Goal: Task Accomplishment & Management: Manage account settings

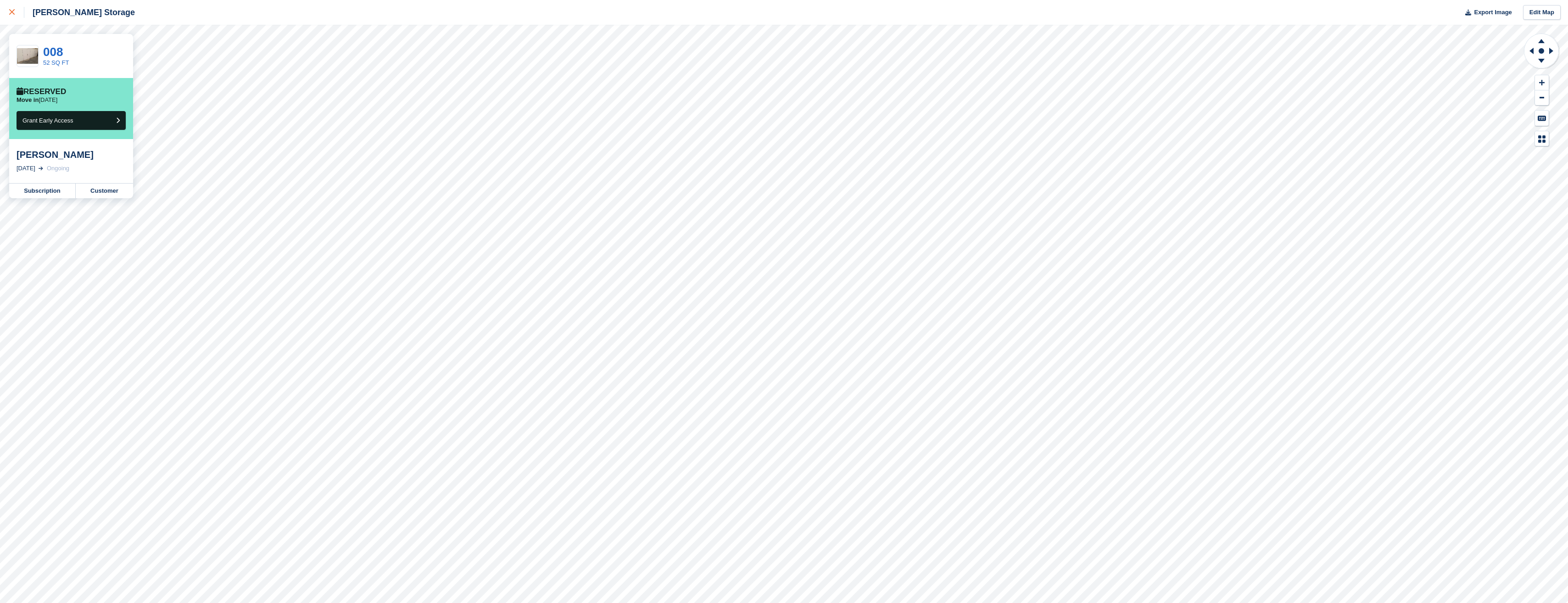
click at [9, 8] on div at bounding box center [17, 12] width 15 height 11
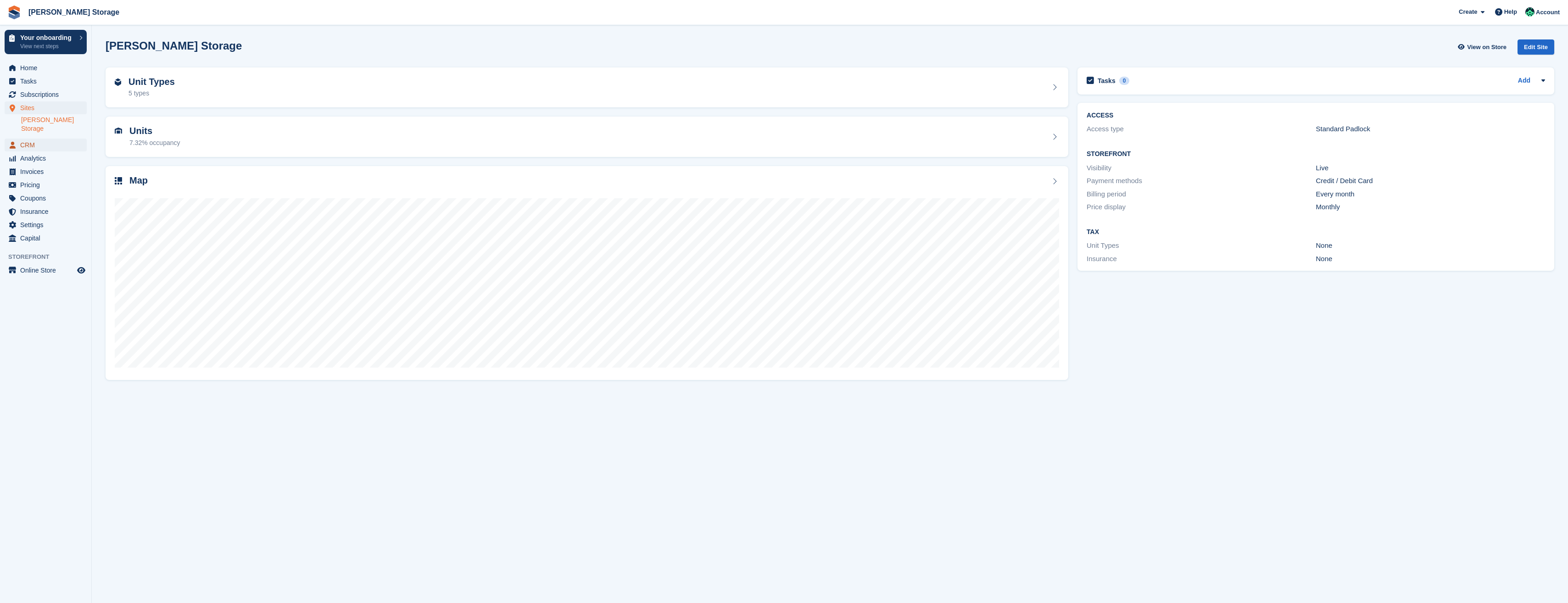
click at [32, 140] on span "CRM" at bounding box center [47, 145] width 55 height 13
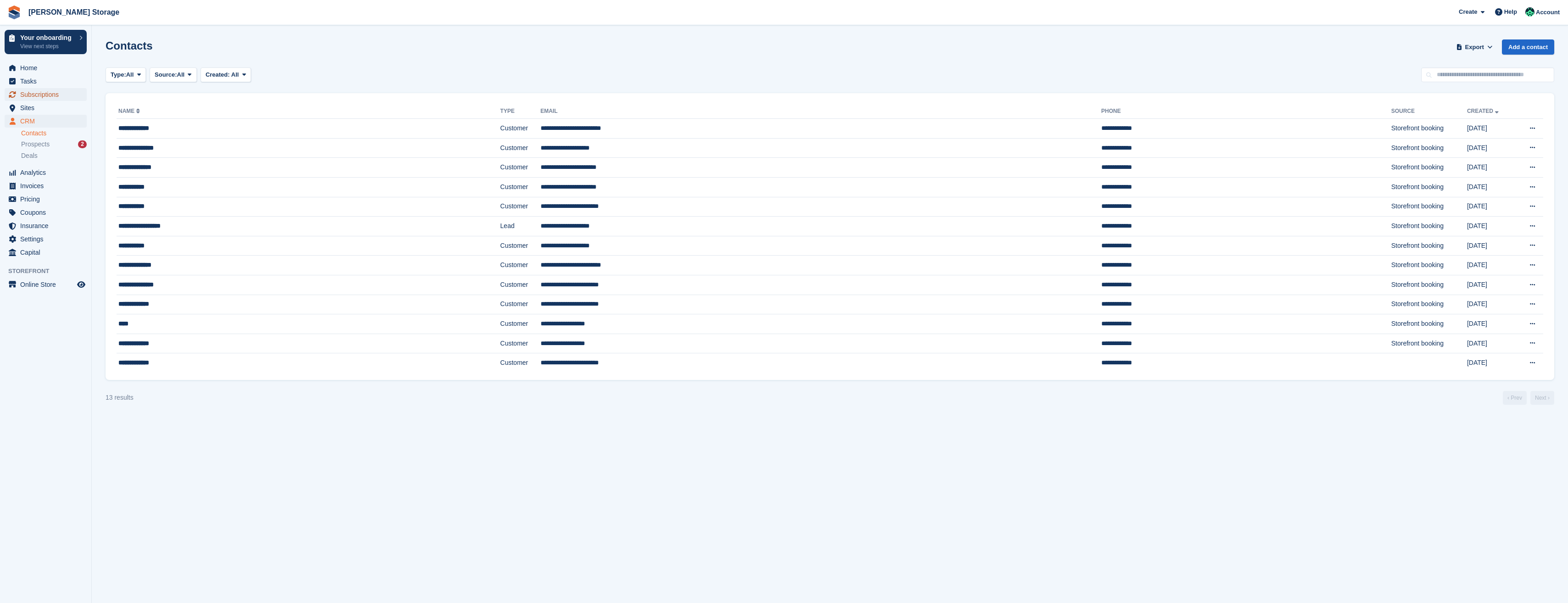
click at [39, 100] on span "Subscriptions" at bounding box center [47, 94] width 55 height 13
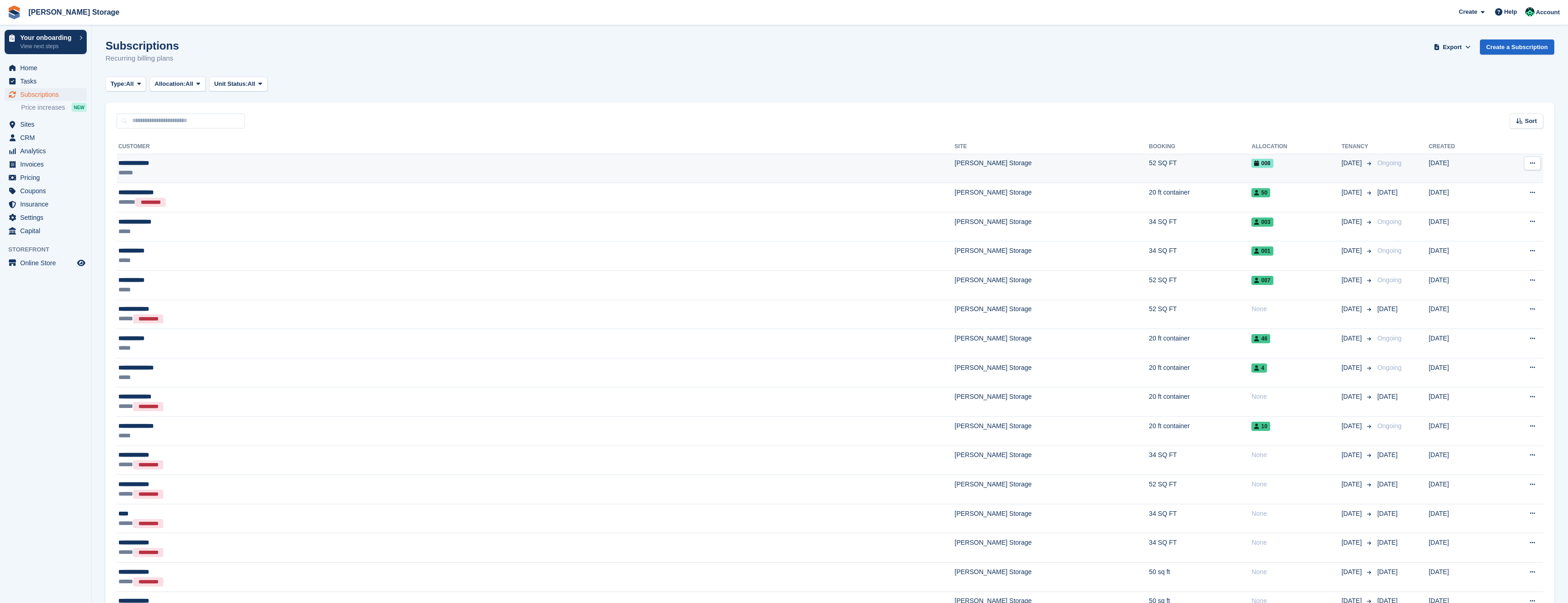
click at [154, 165] on div "**********" at bounding box center [284, 163] width 331 height 9
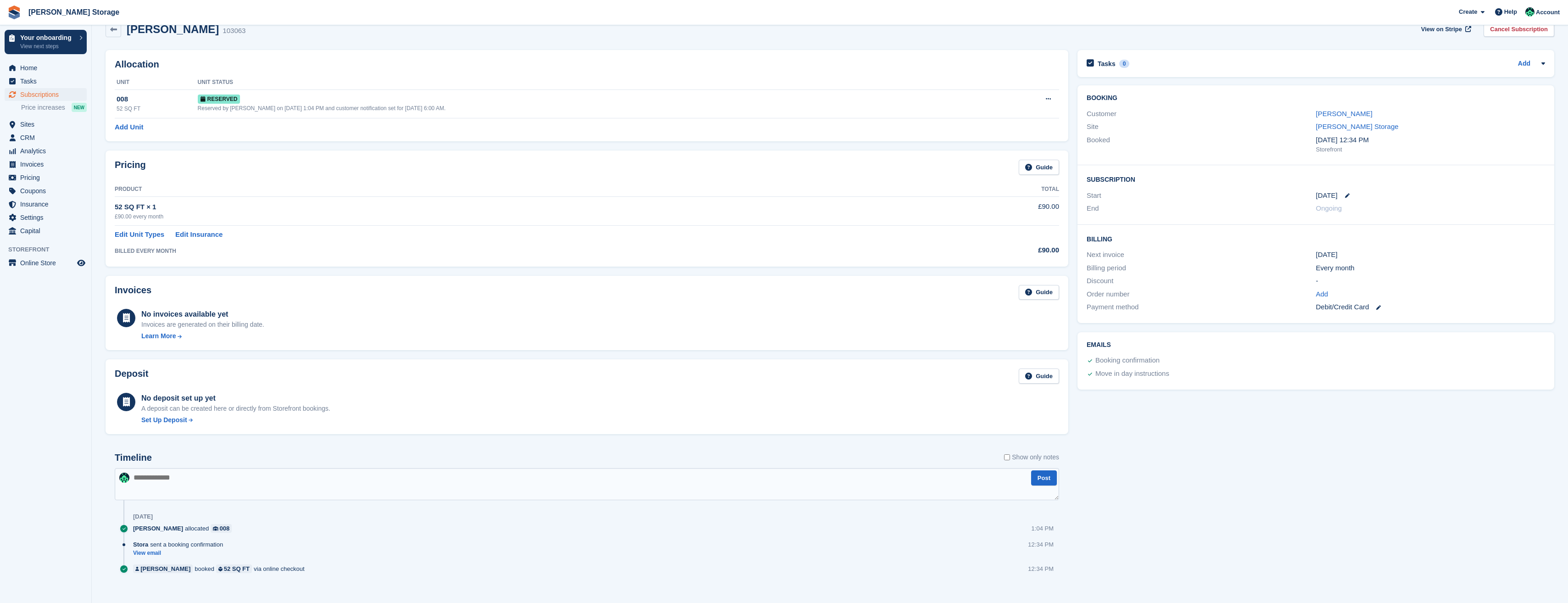
scroll to position [28, 0]
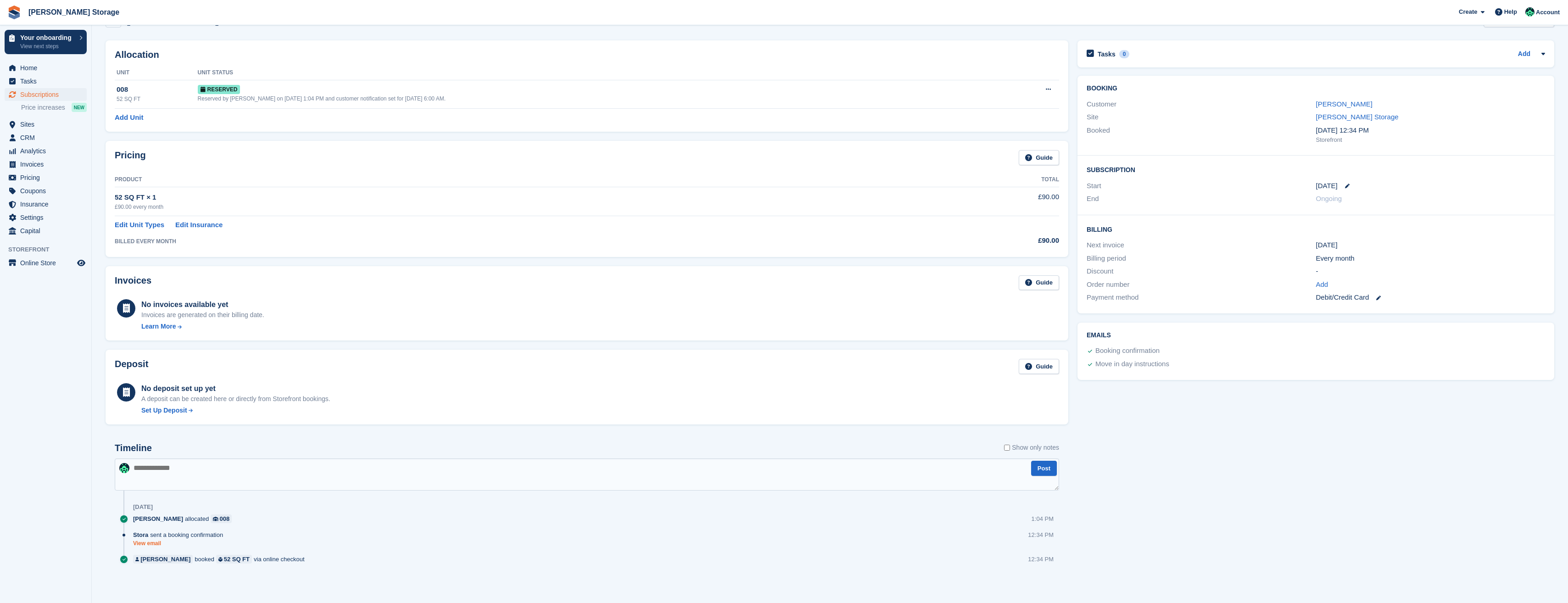
click at [155, 545] on link "View email" at bounding box center [180, 544] width 95 height 8
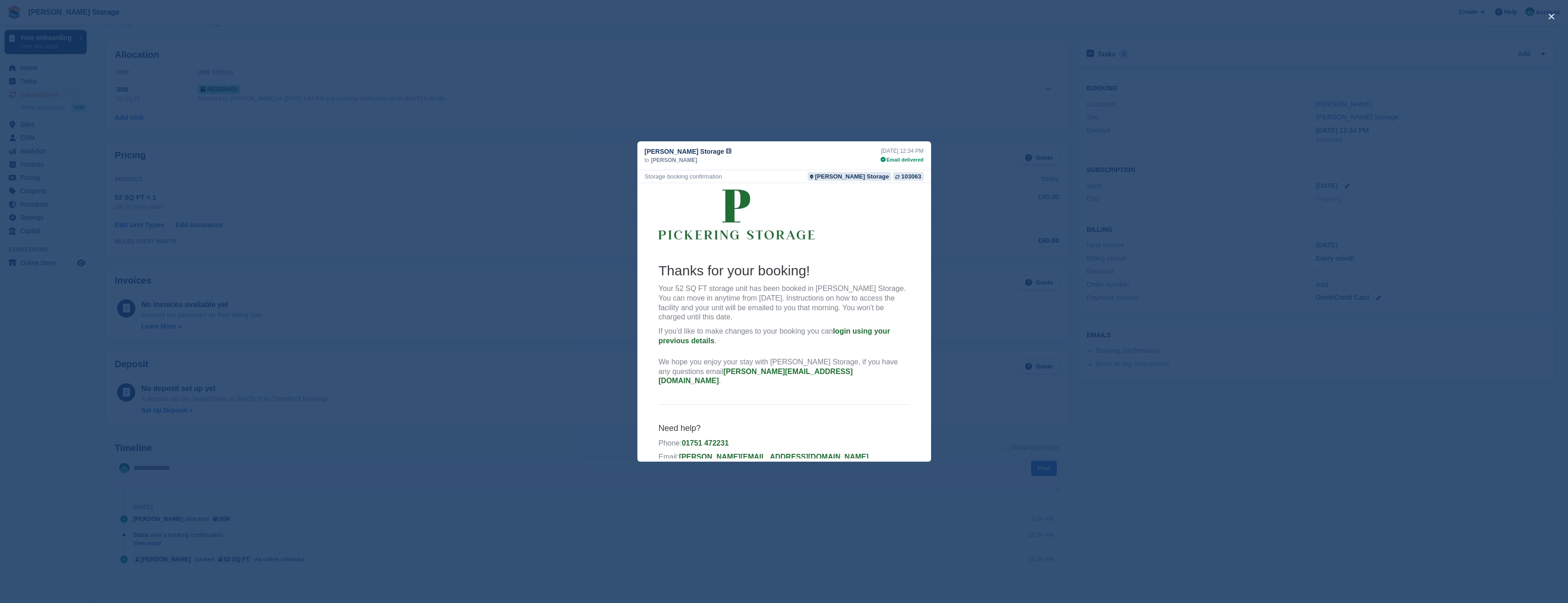
scroll to position [0, 0]
click at [79, 443] on div "close" at bounding box center [784, 302] width 1568 height 603
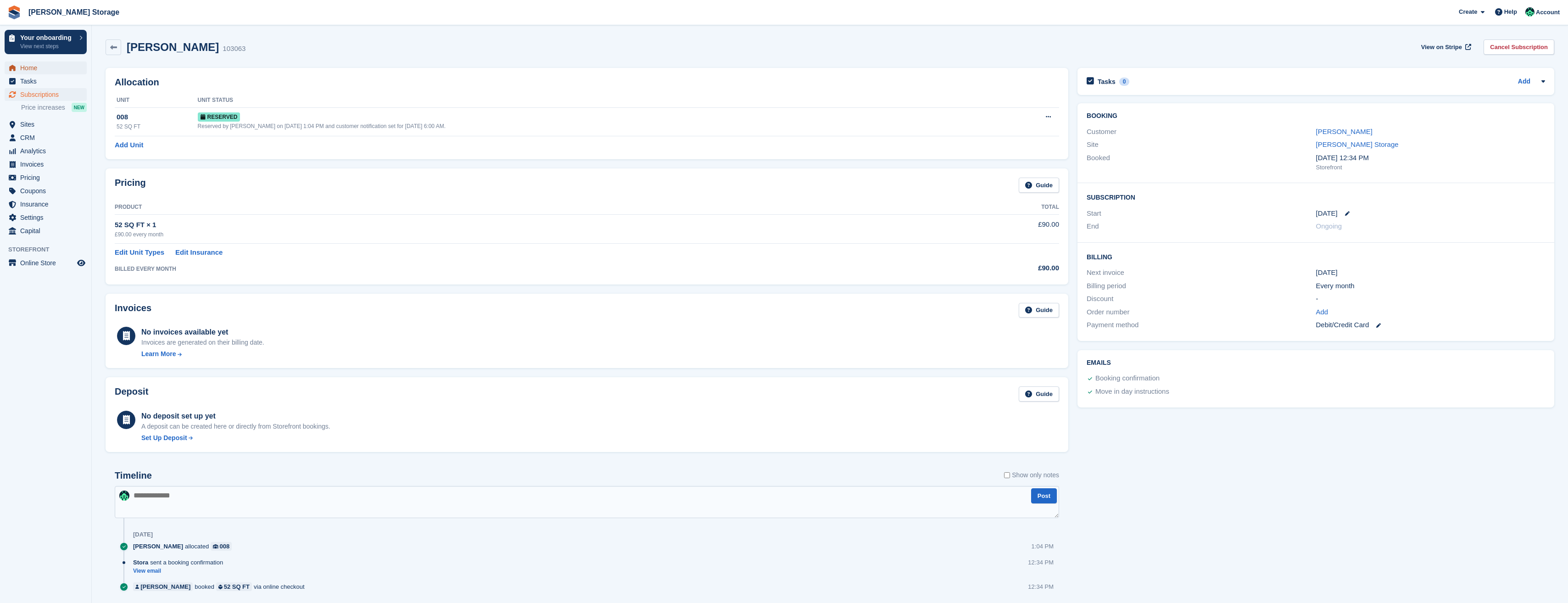
click at [39, 70] on span "Home" at bounding box center [47, 68] width 55 height 13
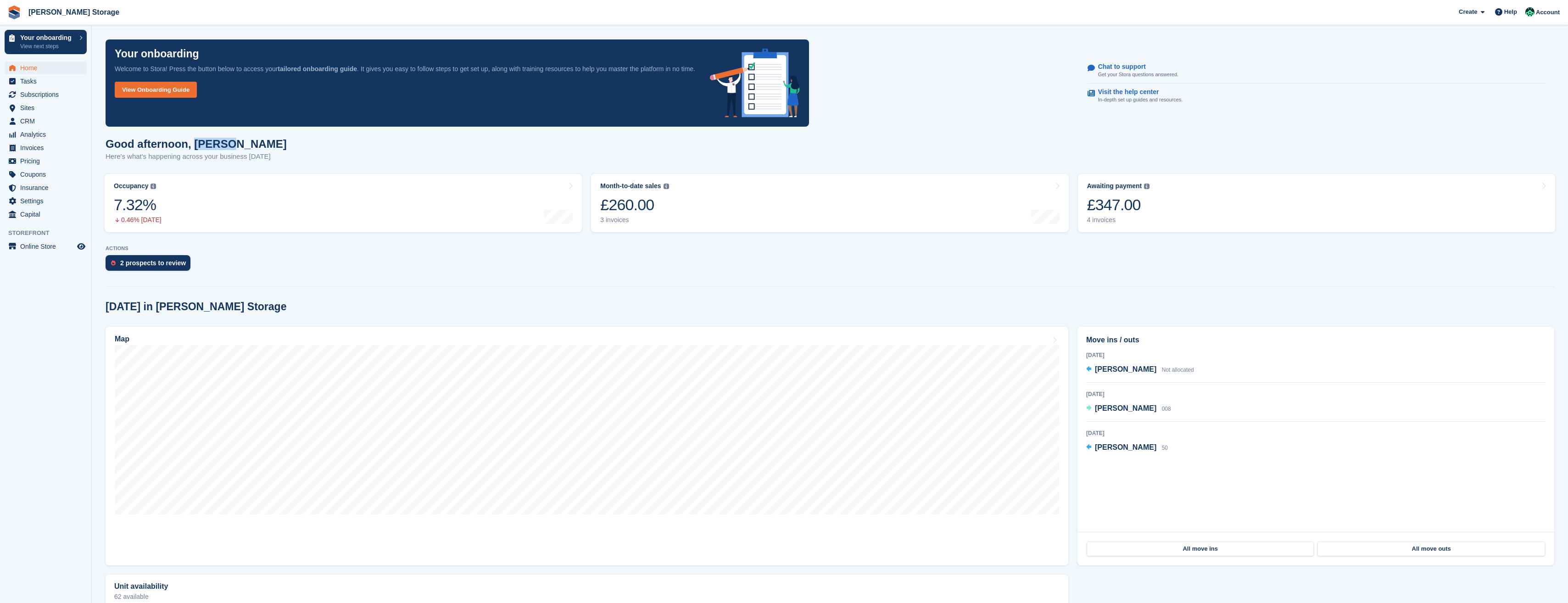
drag, startPoint x: 228, startPoint y: 147, endPoint x: 194, endPoint y: 143, distance: 34.2
click at [194, 143] on h1 "Good afternoon, [PERSON_NAME]" at bounding box center [196, 144] width 181 height 12
drag, startPoint x: 194, startPoint y: 143, endPoint x: 179, endPoint y: 160, distance: 22.7
click at [179, 160] on p "Here's what's happening across your business [DATE]" at bounding box center [196, 157] width 181 height 11
drag, startPoint x: 154, startPoint y: 158, endPoint x: 170, endPoint y: 163, distance: 16.8
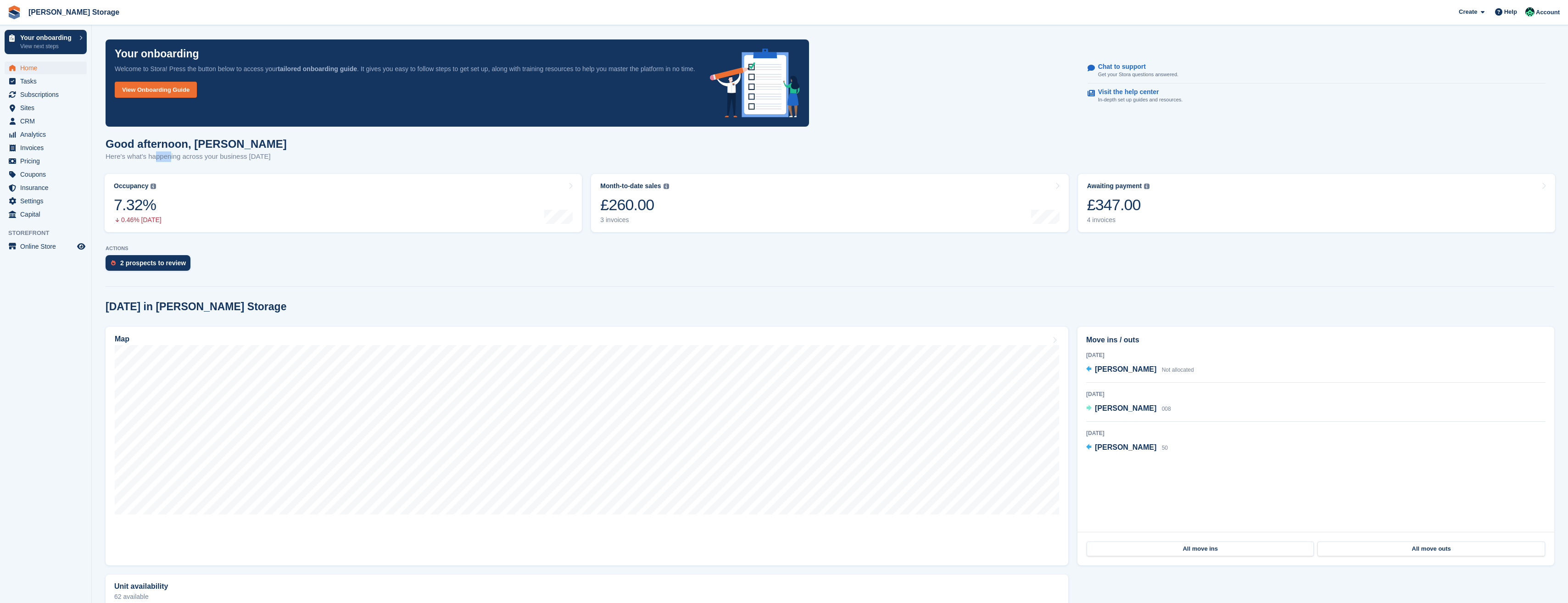
click at [170, 163] on div "Good afternoon, Andrew Here's what's happening across your business today" at bounding box center [829, 156] width 1449 height 35
drag, startPoint x: 145, startPoint y: 160, endPoint x: 159, endPoint y: 160, distance: 14.0
click at [159, 160] on p "Here's what's happening across your business today" at bounding box center [196, 157] width 181 height 11
click at [215, 159] on p "Here's what's happening across your business today" at bounding box center [196, 157] width 181 height 11
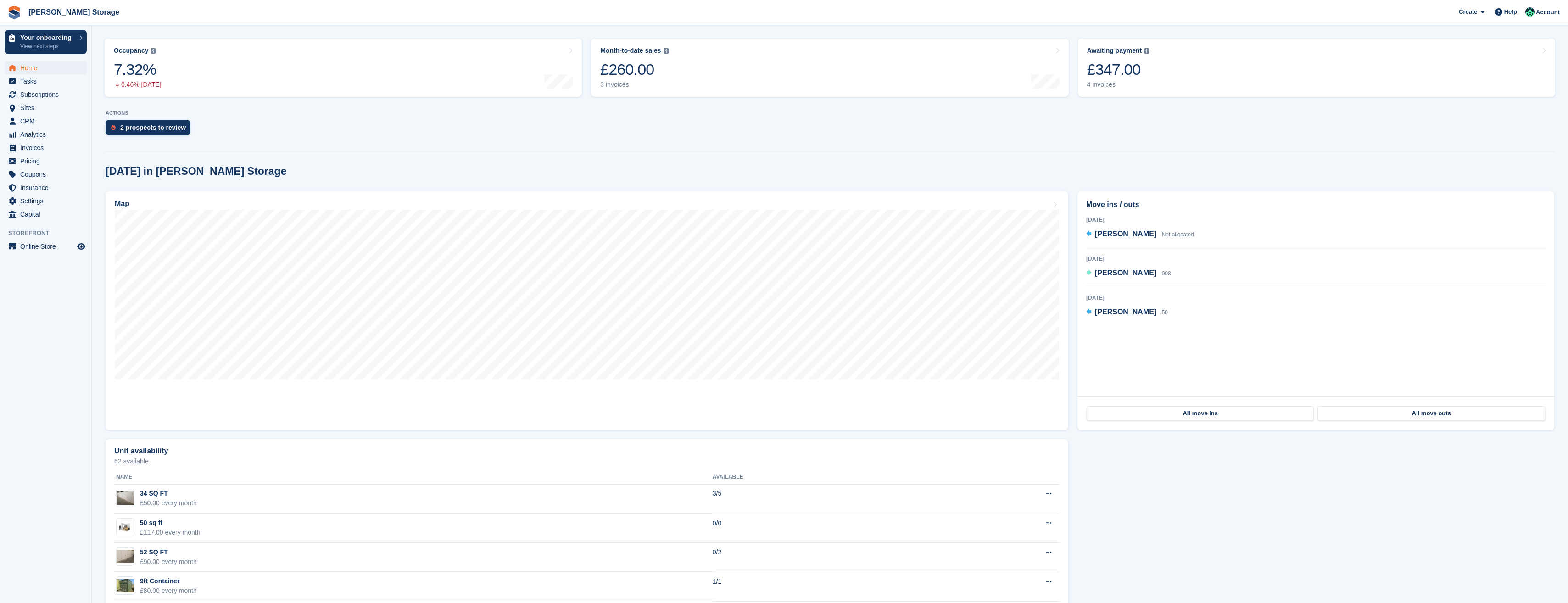
scroll to position [183, 0]
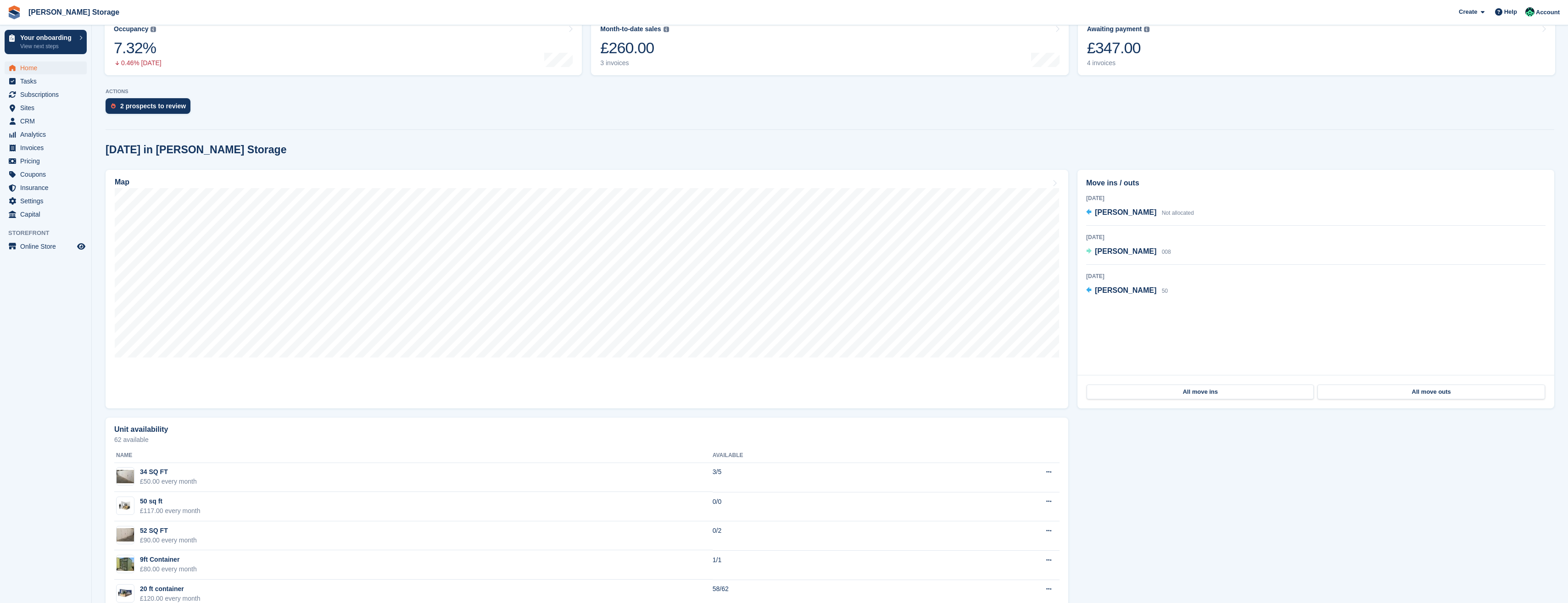
drag, startPoint x: 1139, startPoint y: 464, endPoint x: 1137, endPoint y: 438, distance: 26.1
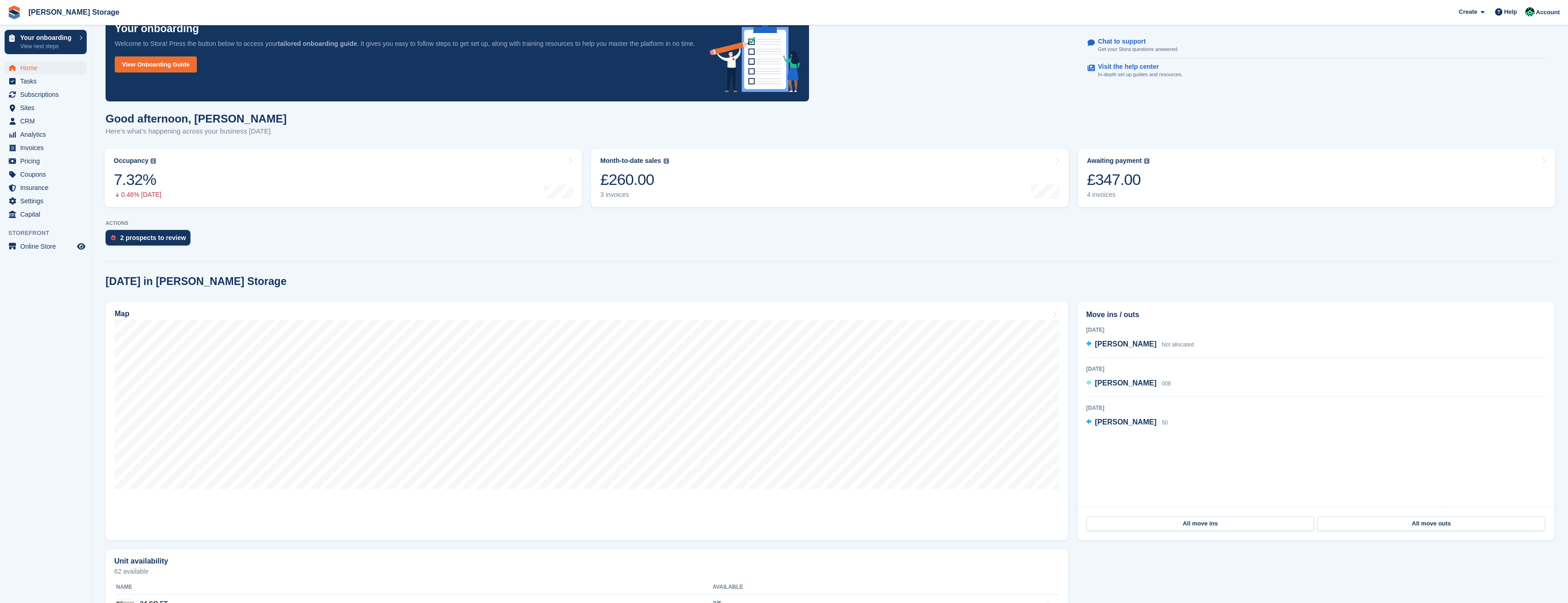
scroll to position [0, 0]
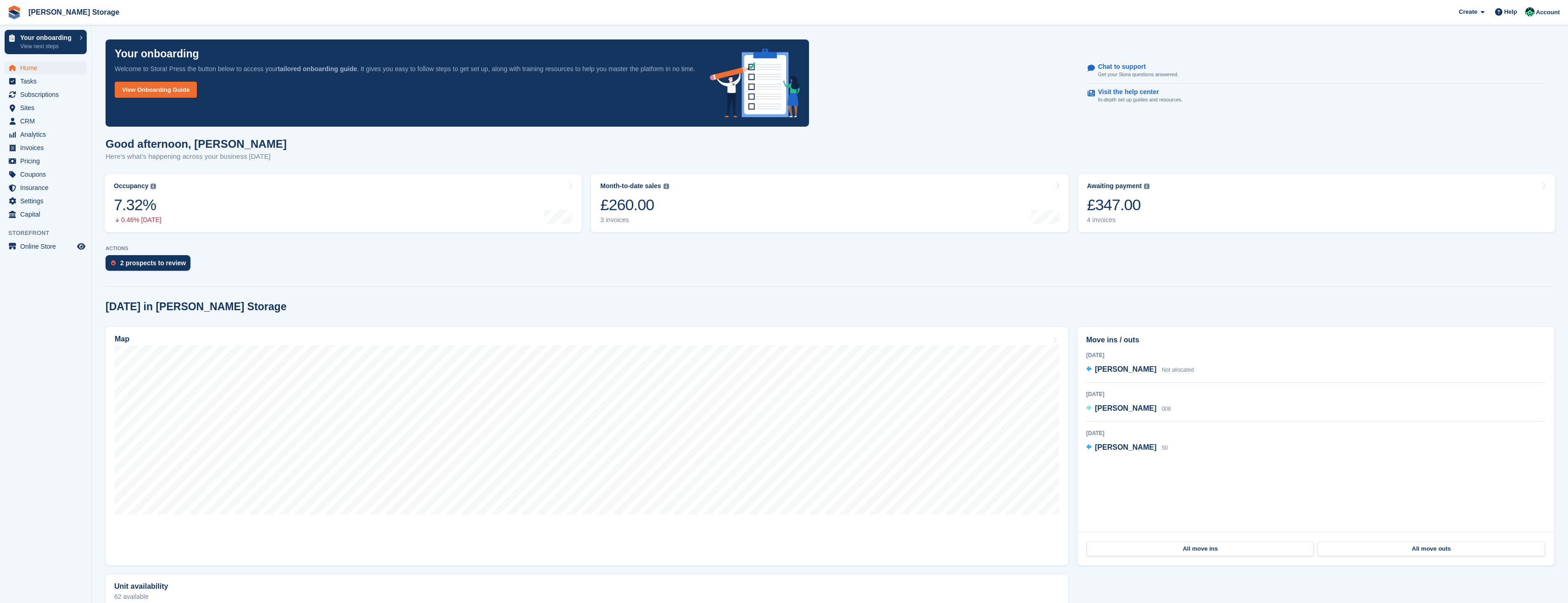
drag, startPoint x: 1139, startPoint y: 488, endPoint x: 1139, endPoint y: 396, distance: 92.0
click at [161, 267] on div "2 prospects to review" at bounding box center [148, 263] width 85 height 15
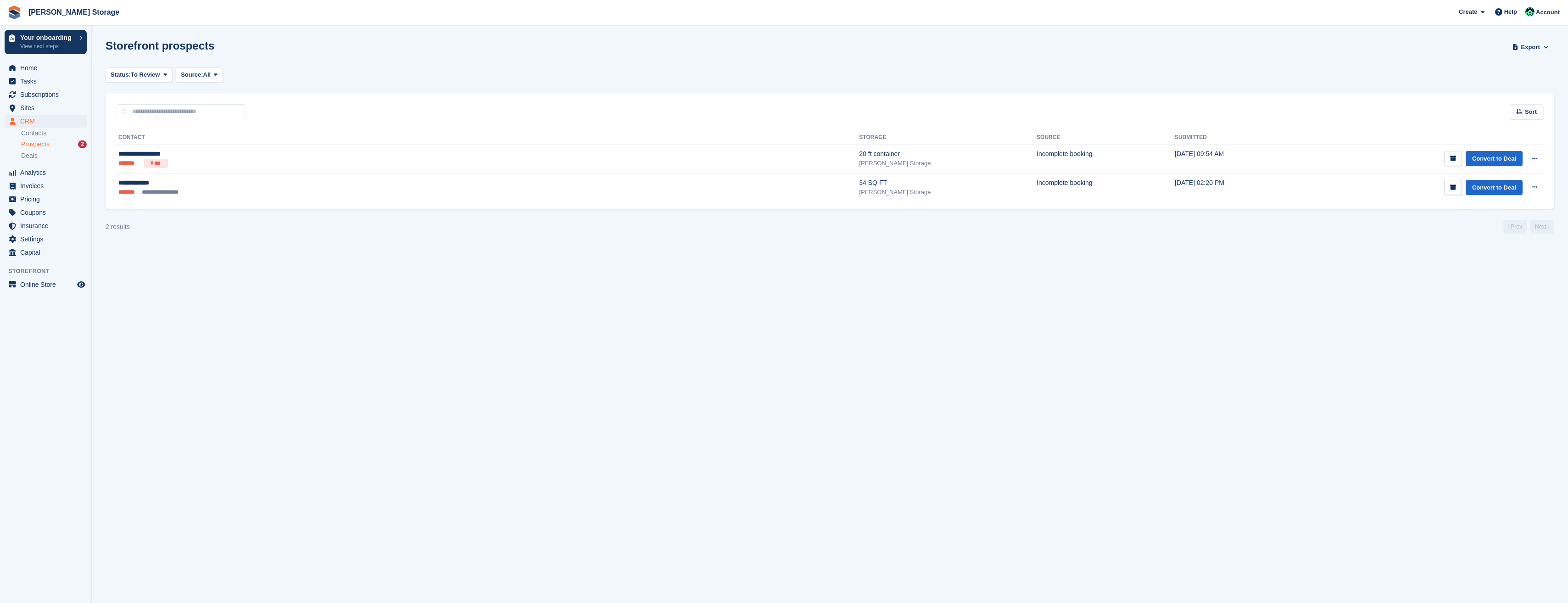
drag, startPoint x: 352, startPoint y: 284, endPoint x: 259, endPoint y: 322, distance: 100.5
click at [259, 322] on section "Storefront prospects Export Export Prospects Export a CSV of all Prospects whic…" at bounding box center [829, 302] width 1476 height 603
click at [1455, 159] on icon "submit" at bounding box center [1453, 159] width 6 height 6
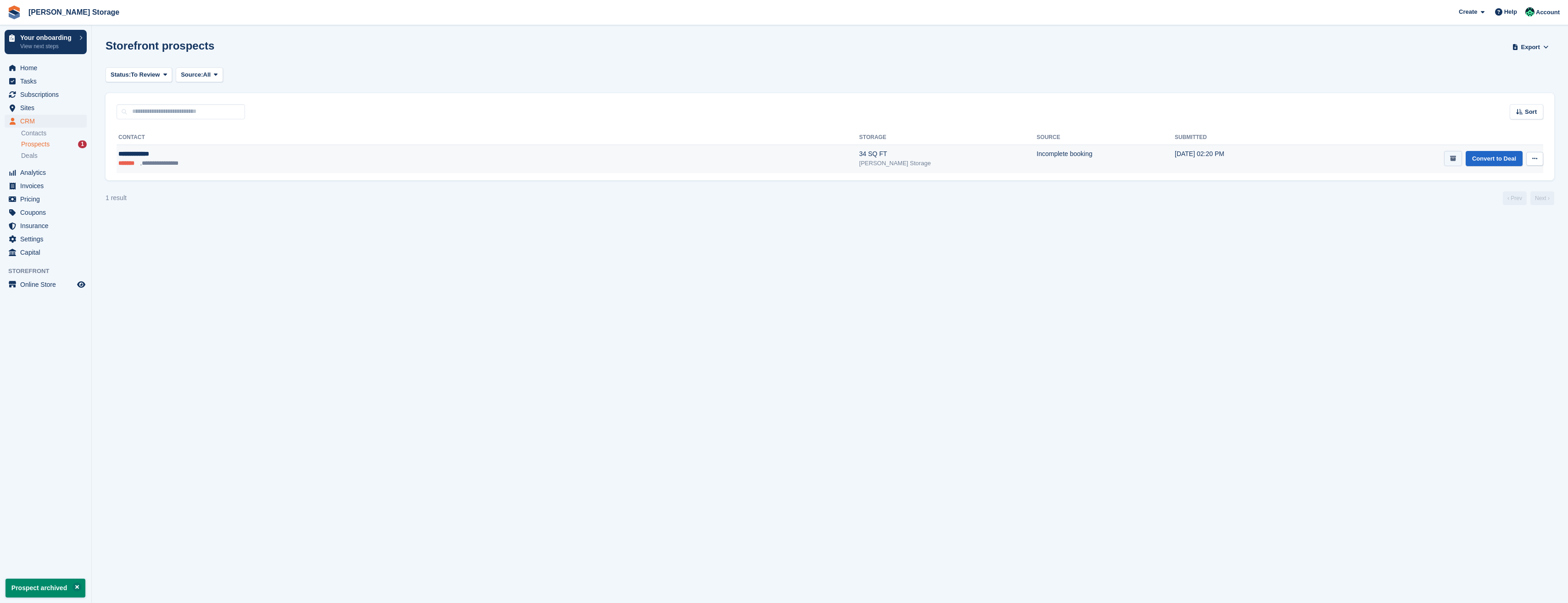
click at [1454, 157] on icon "submit" at bounding box center [1453, 159] width 6 height 6
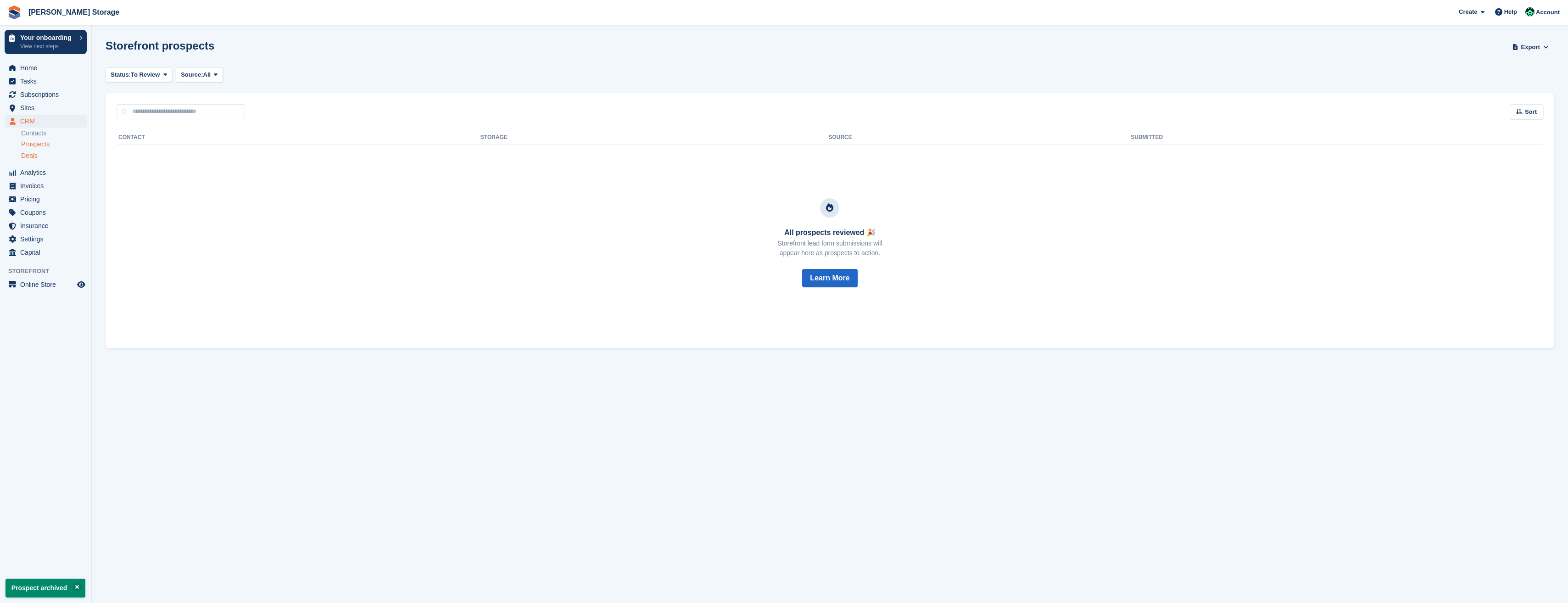
click at [42, 156] on div "Deals" at bounding box center [53, 155] width 66 height 8
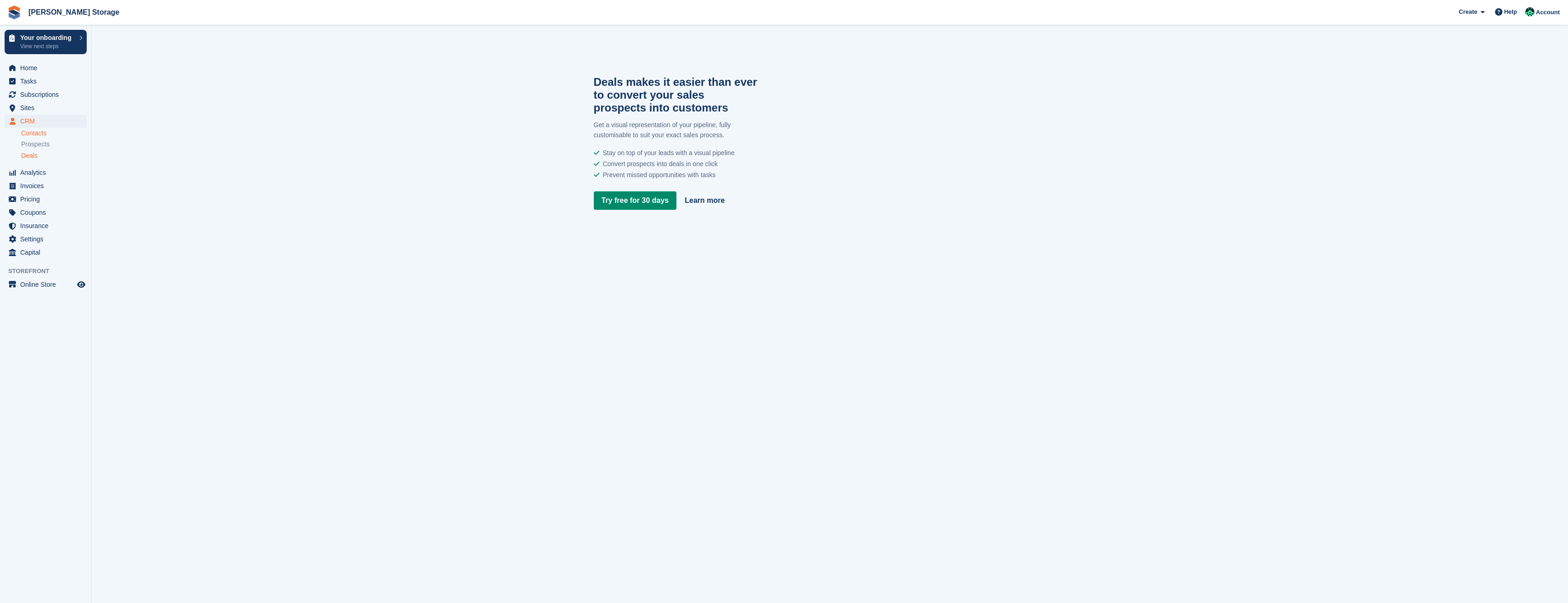
click at [32, 134] on link "Contacts" at bounding box center [53, 133] width 66 height 8
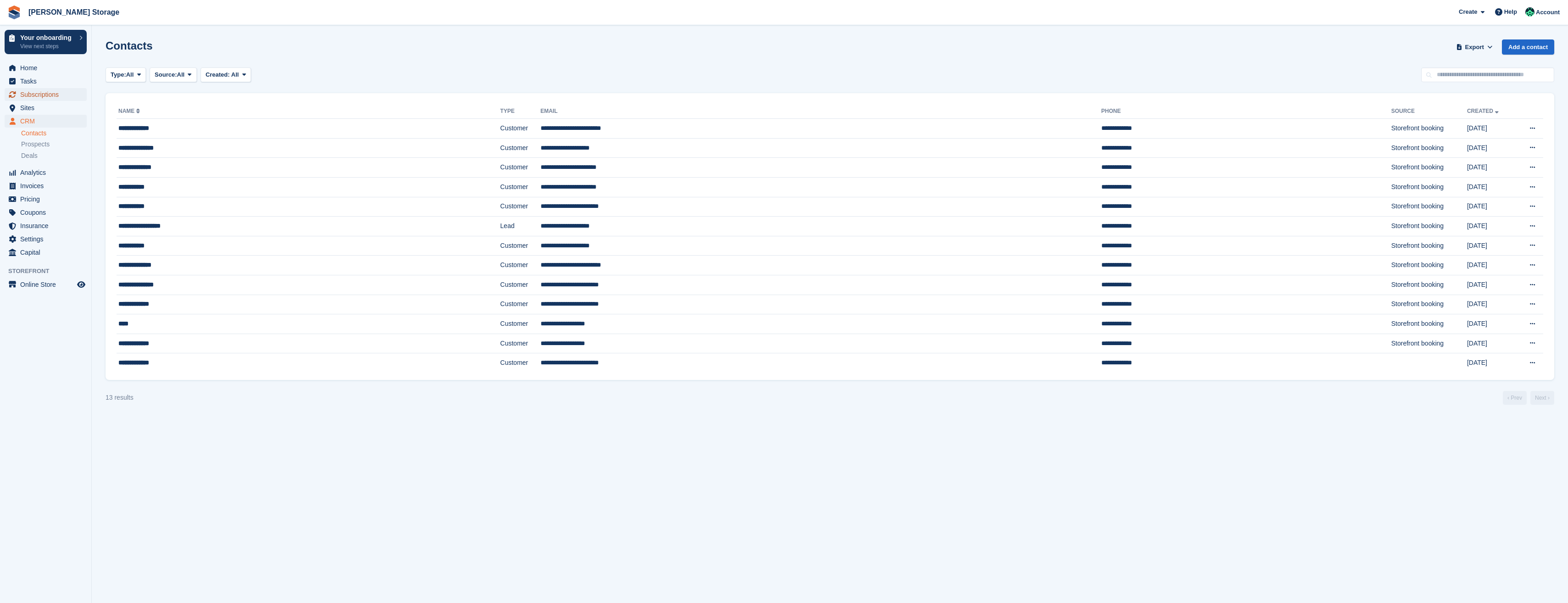
click at [33, 95] on span "Subscriptions" at bounding box center [47, 94] width 55 height 13
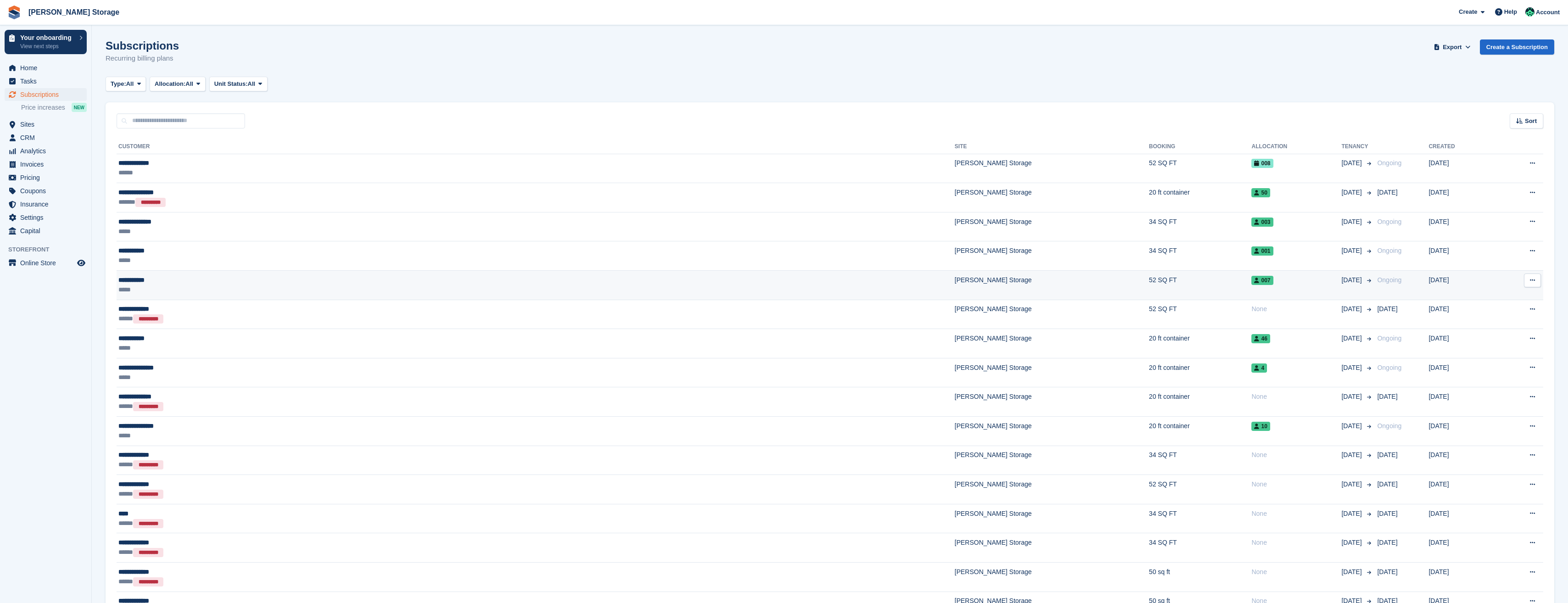
click at [187, 281] on div "**********" at bounding box center [284, 280] width 331 height 9
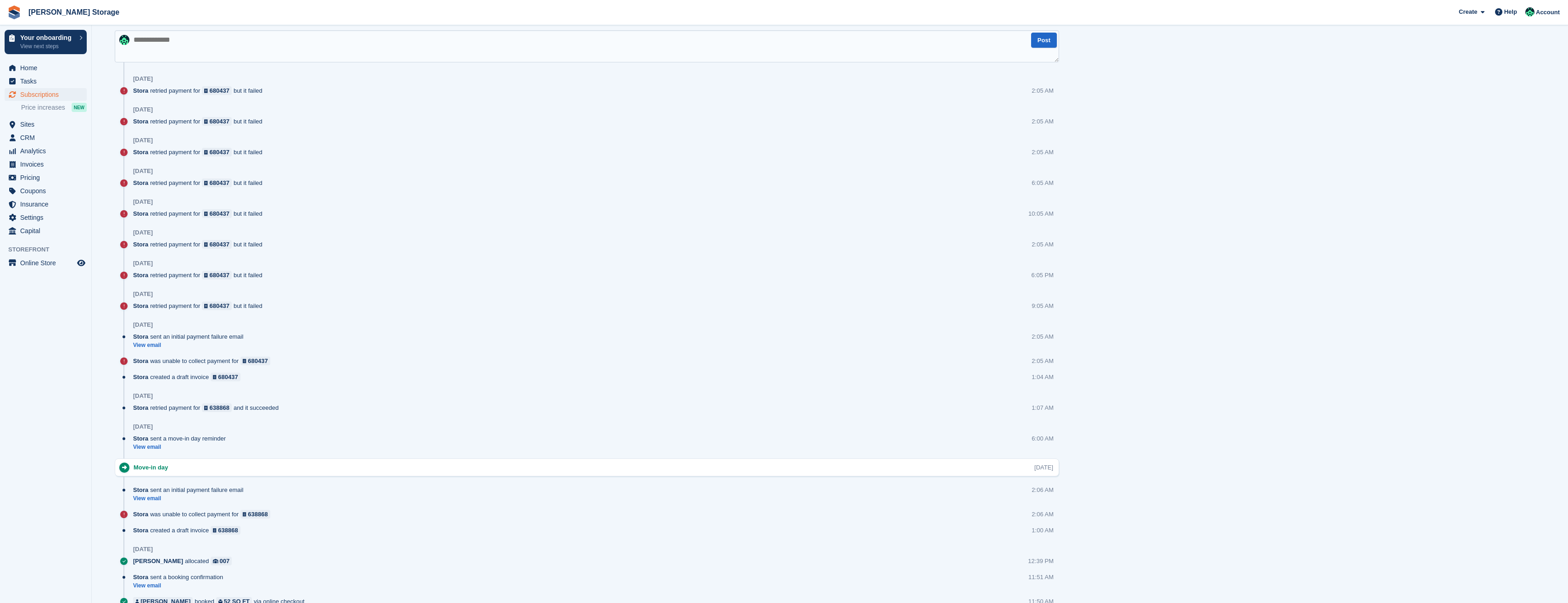
scroll to position [496, 0]
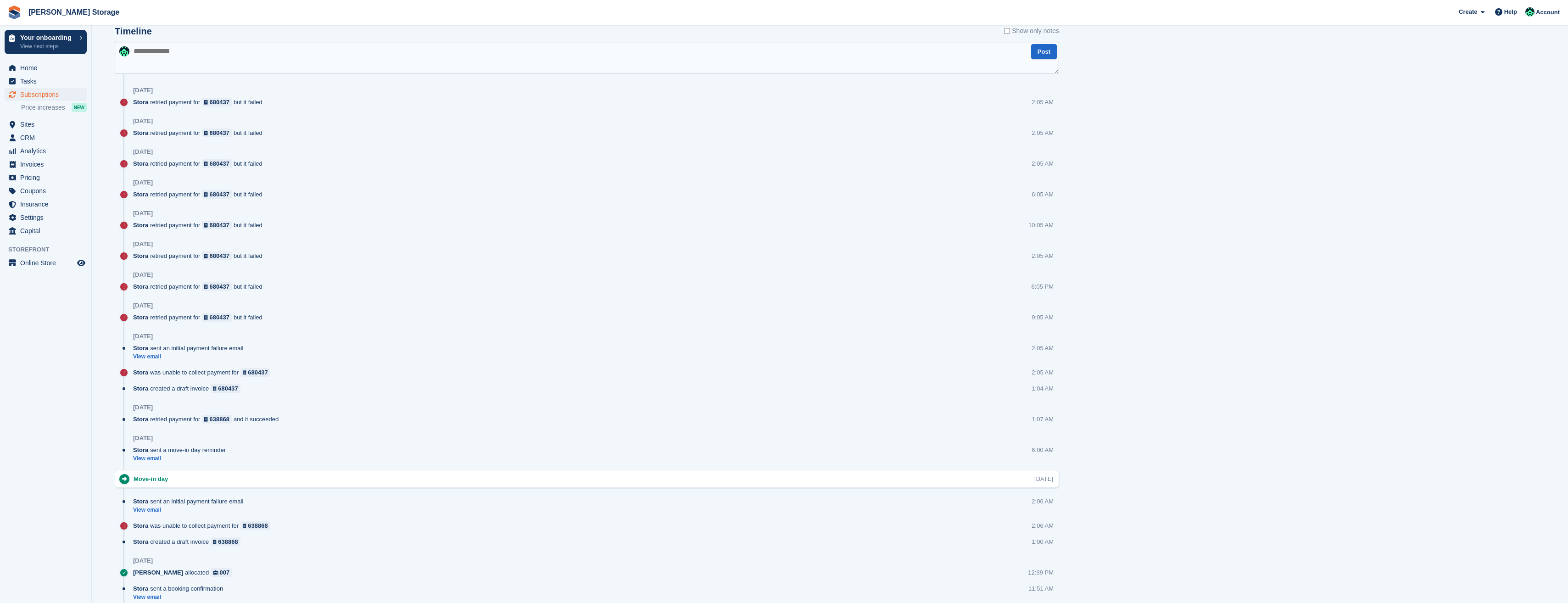
drag, startPoint x: 191, startPoint y: 378, endPoint x: 196, endPoint y: 352, distance: 26.5
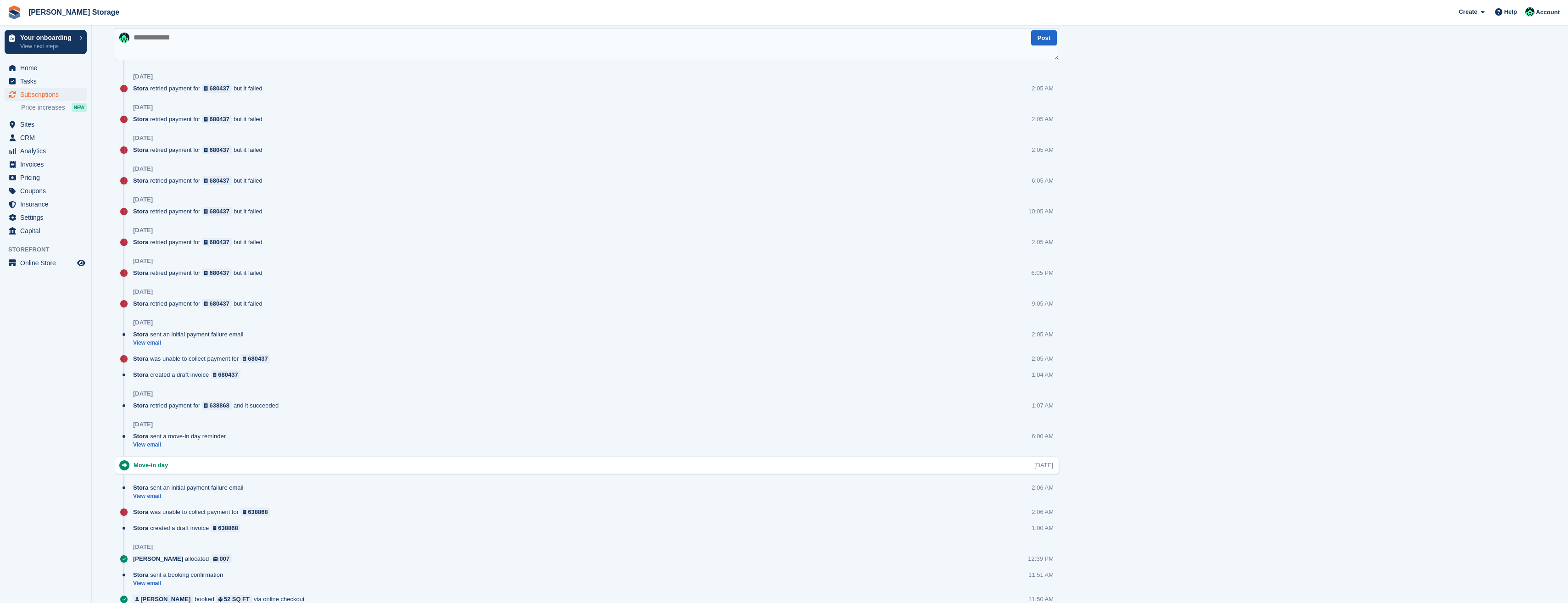
scroll to position [549, 0]
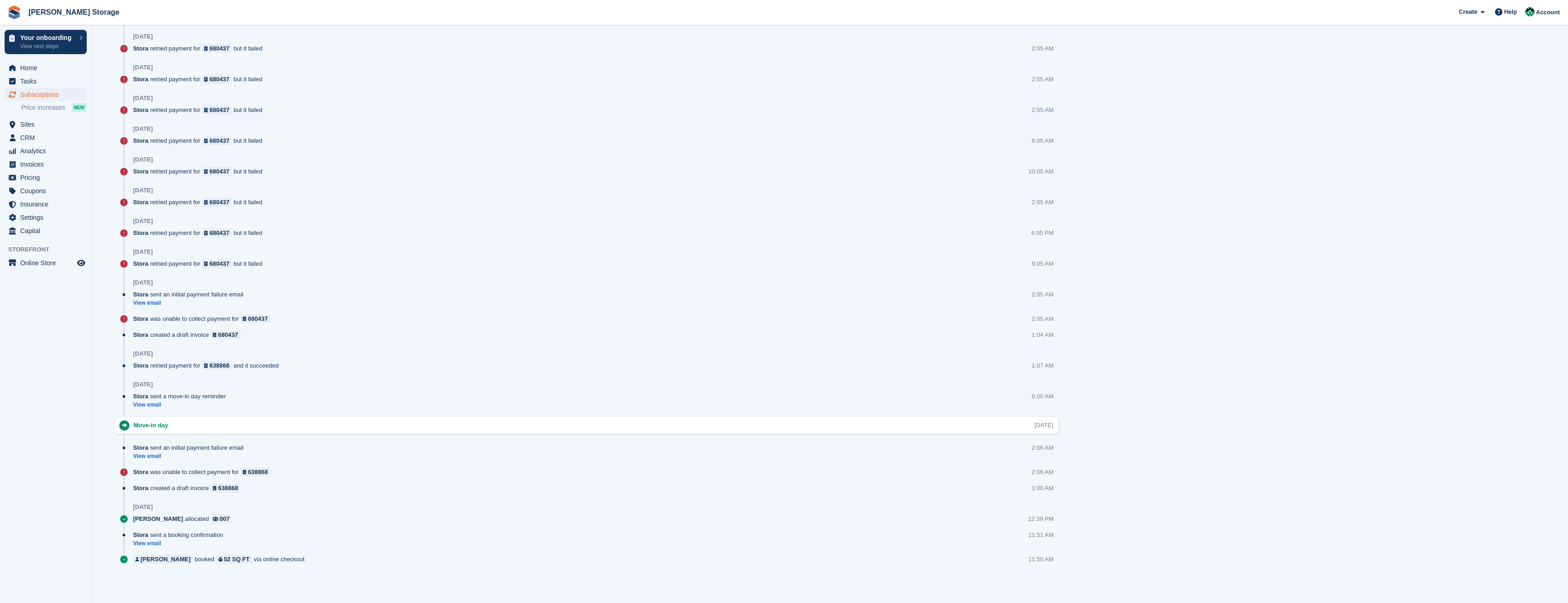
drag, startPoint x: 208, startPoint y: 420, endPoint x: 213, endPoint y: 455, distance: 35.4
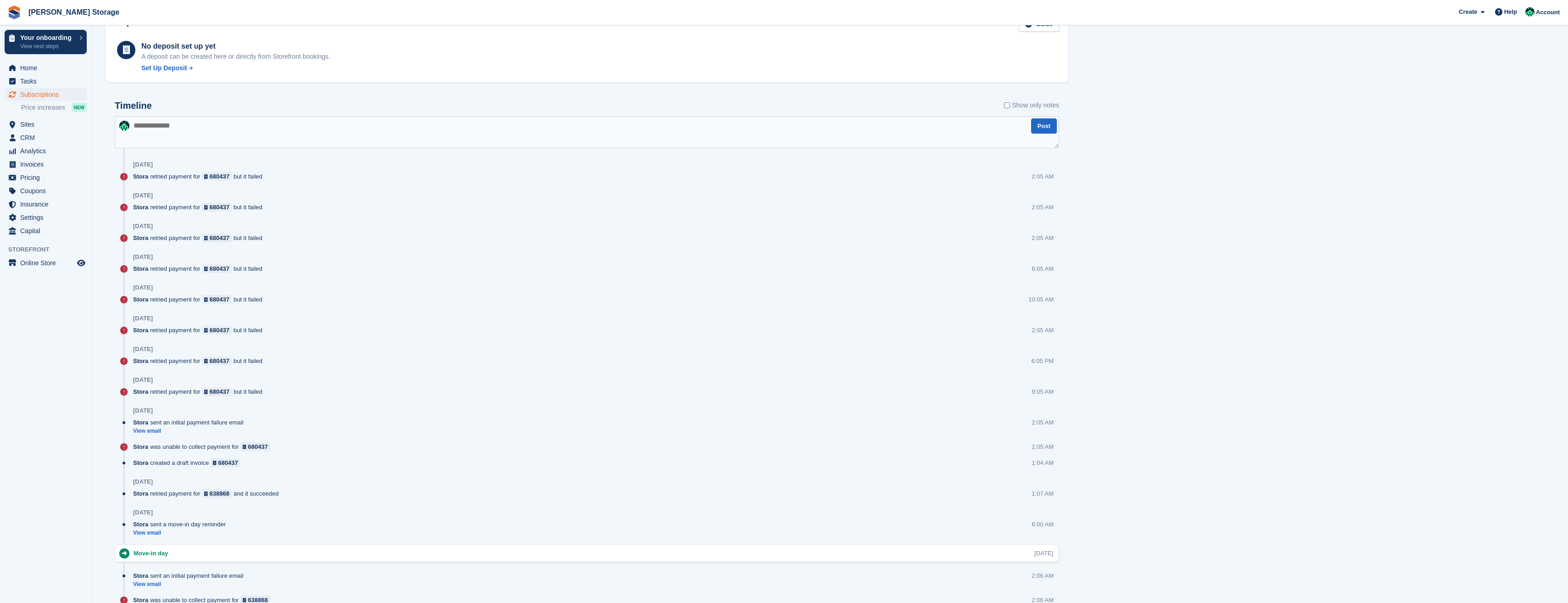
scroll to position [331, 0]
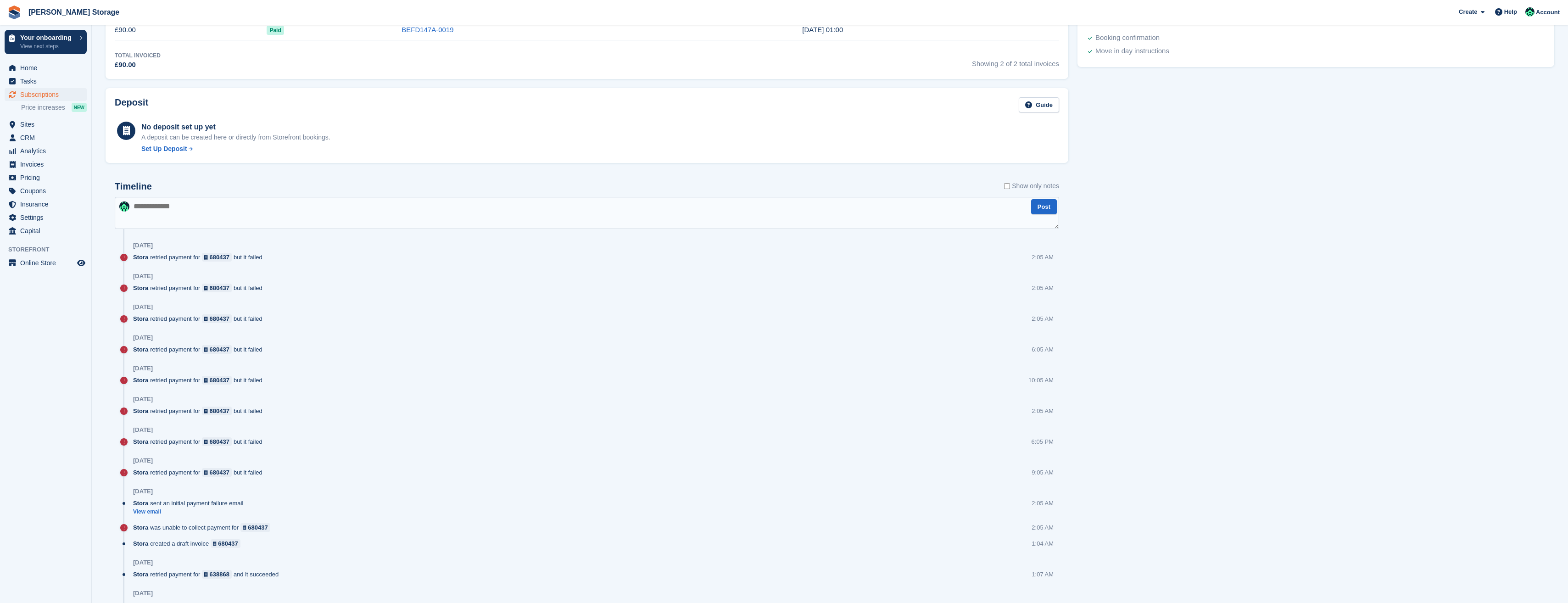
drag, startPoint x: 229, startPoint y: 411, endPoint x: 238, endPoint y: 360, distance: 51.8
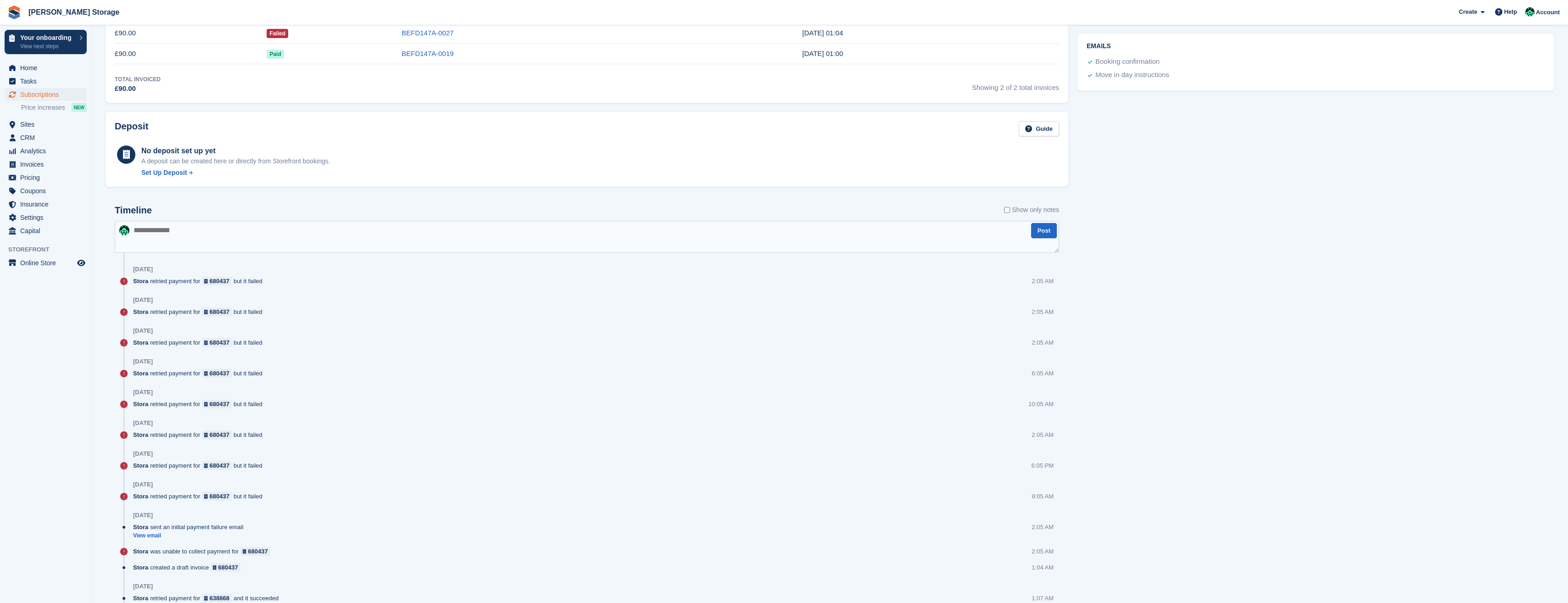
drag, startPoint x: 306, startPoint y: 462, endPoint x: 302, endPoint y: 431, distance: 31.3
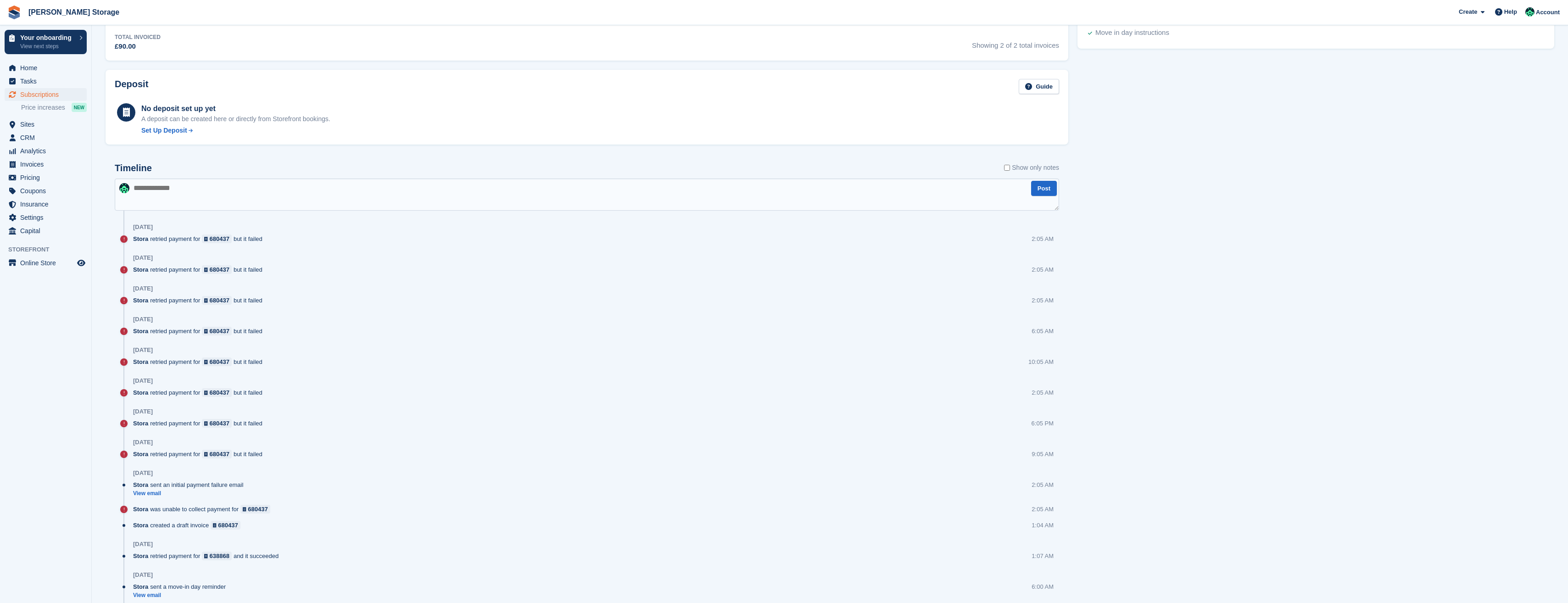
drag, startPoint x: 366, startPoint y: 370, endPoint x: 366, endPoint y: 403, distance: 33.0
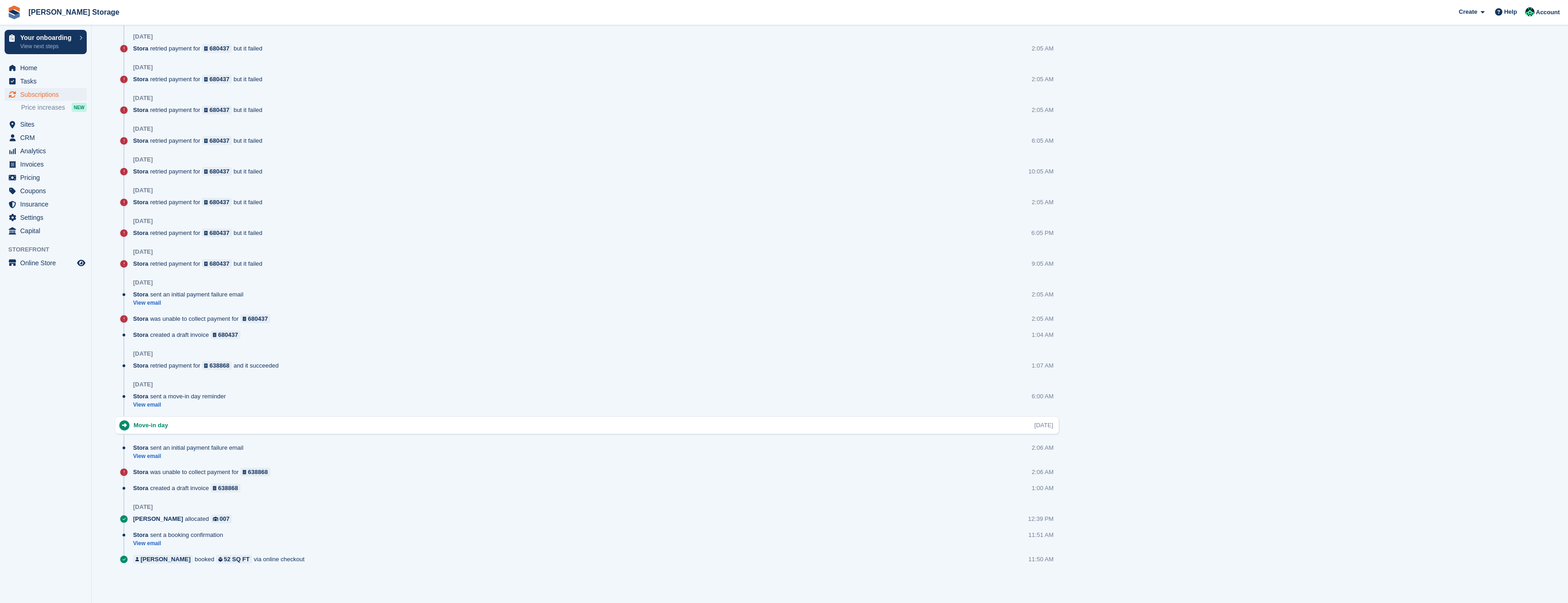
drag, startPoint x: 323, startPoint y: 386, endPoint x: 319, endPoint y: 473, distance: 87.1
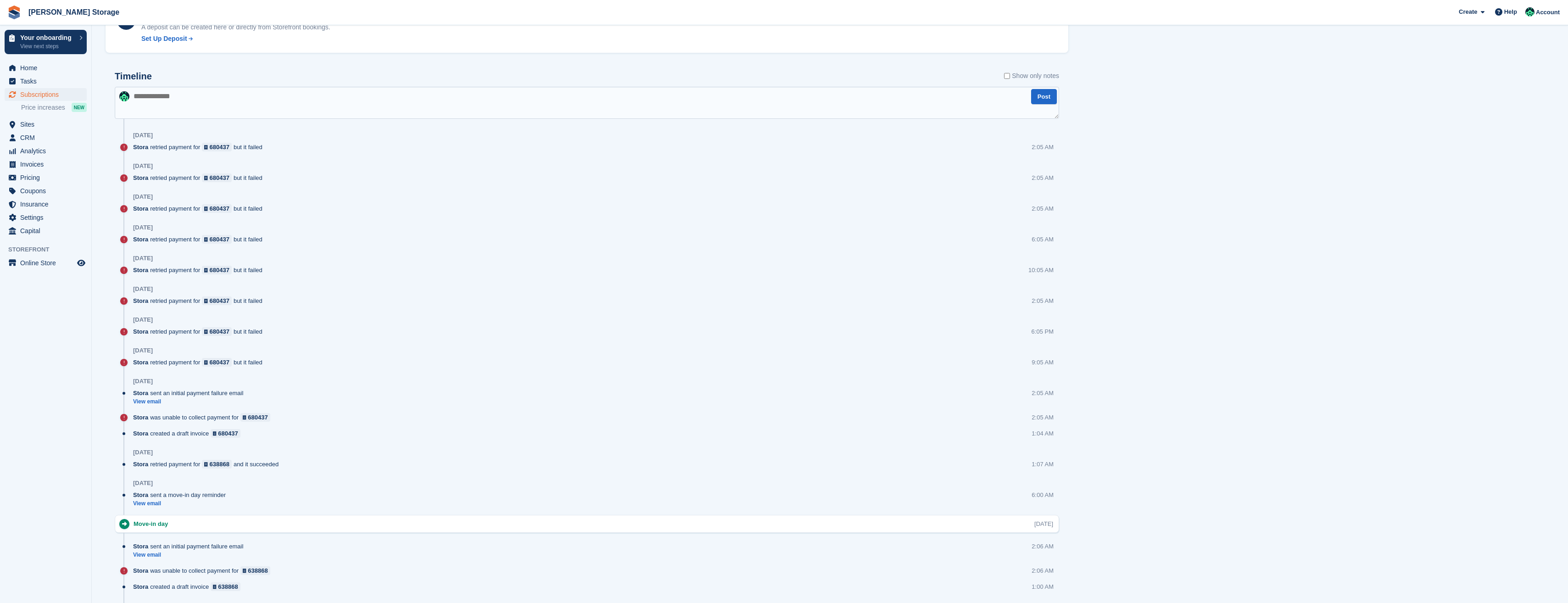
drag, startPoint x: 341, startPoint y: 403, endPoint x: 341, endPoint y: 360, distance: 43.0
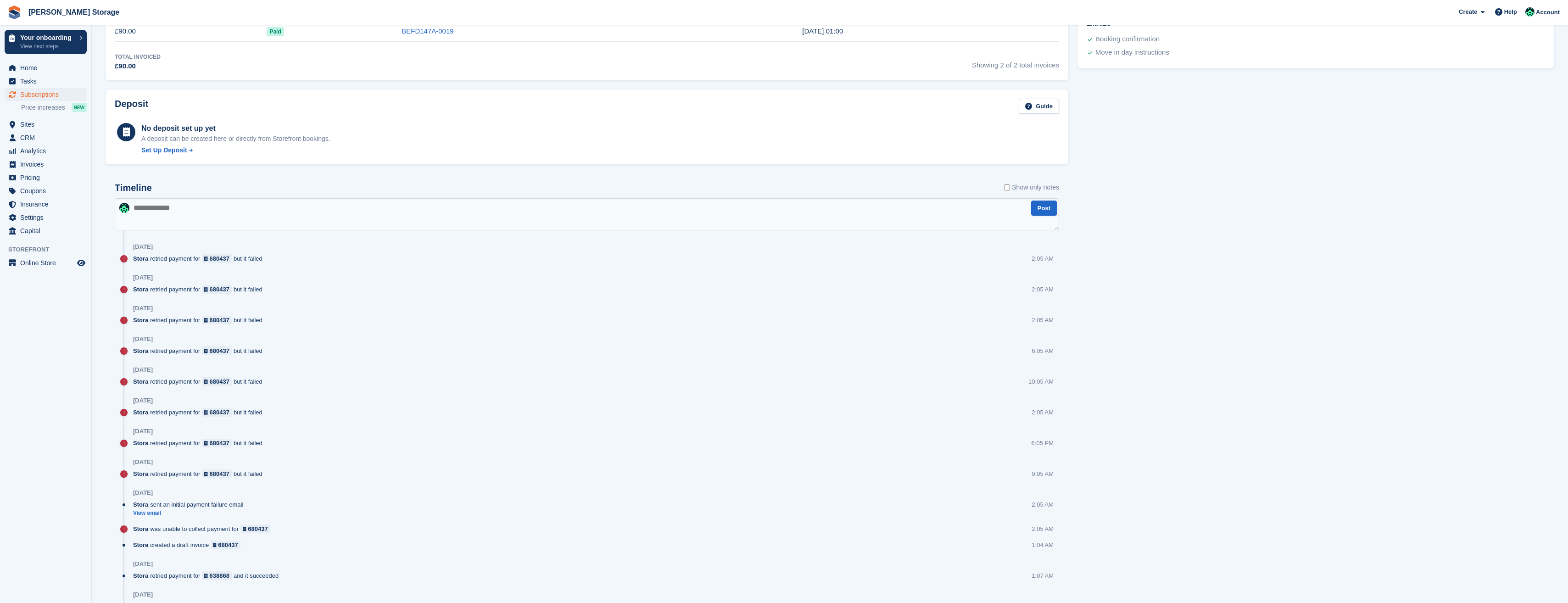
drag, startPoint x: 354, startPoint y: 326, endPoint x: 356, endPoint y: 361, distance: 35.1
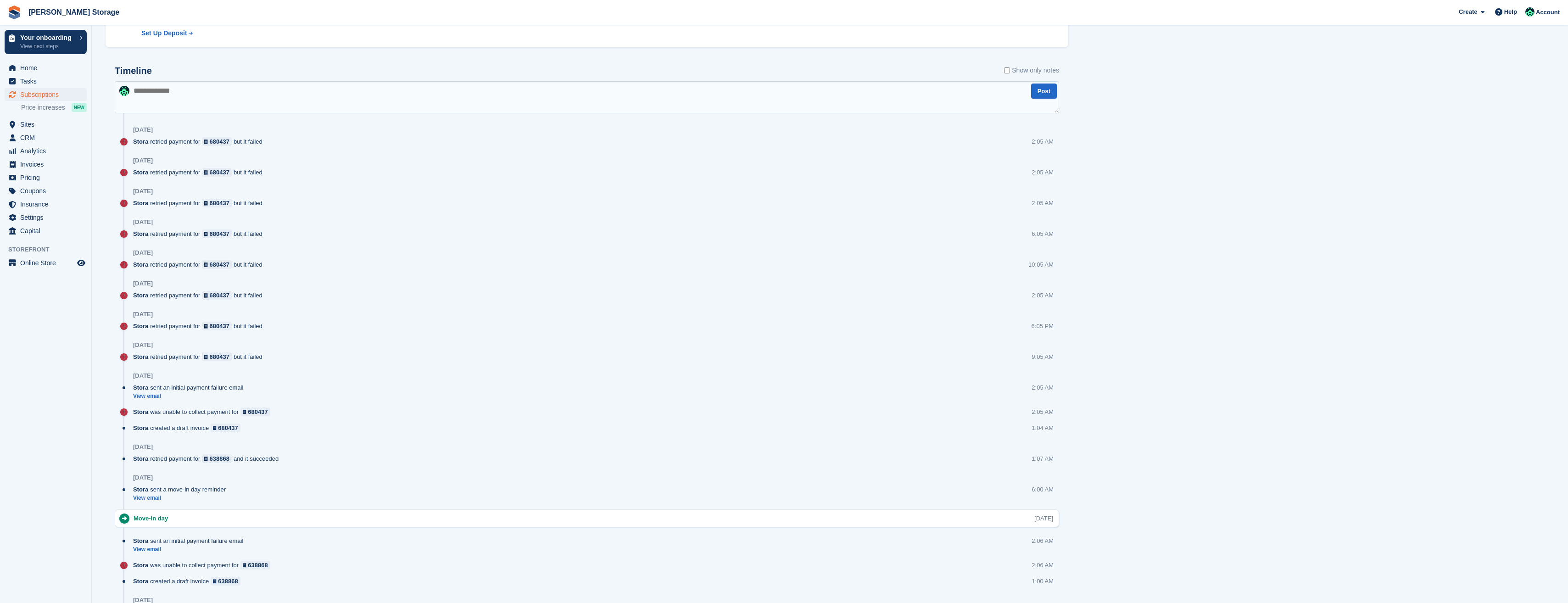
drag, startPoint x: 362, startPoint y: 313, endPoint x: 353, endPoint y: 351, distance: 39.1
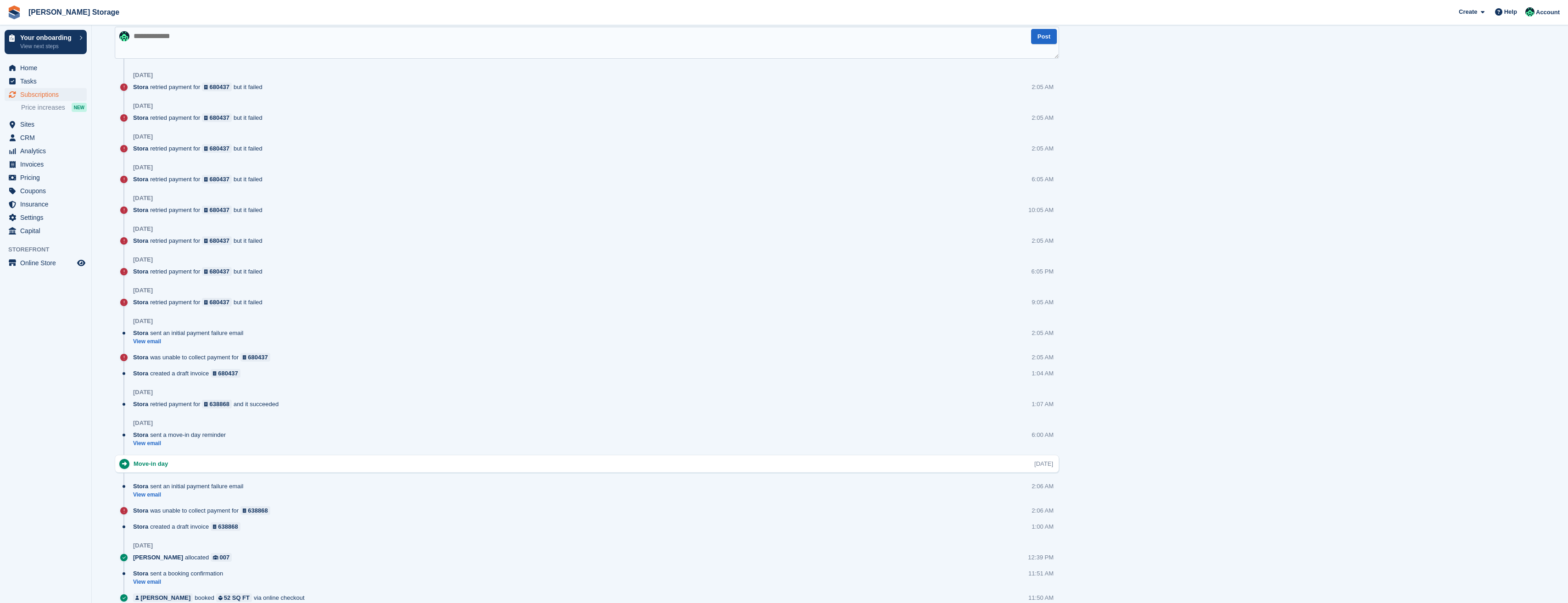
scroll to position [549, 0]
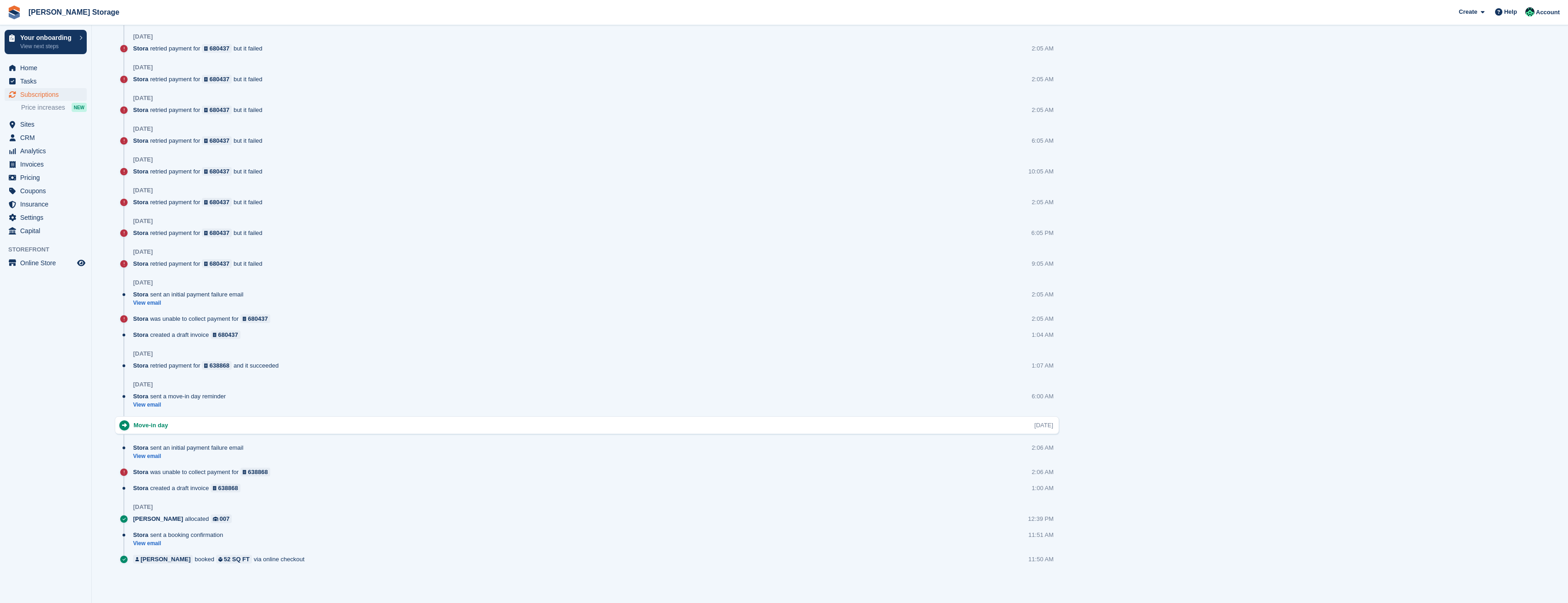
drag, startPoint x: 96, startPoint y: 387, endPoint x: 89, endPoint y: 438, distance: 51.5
drag, startPoint x: 92, startPoint y: 440, endPoint x: 101, endPoint y: 482, distance: 43.0
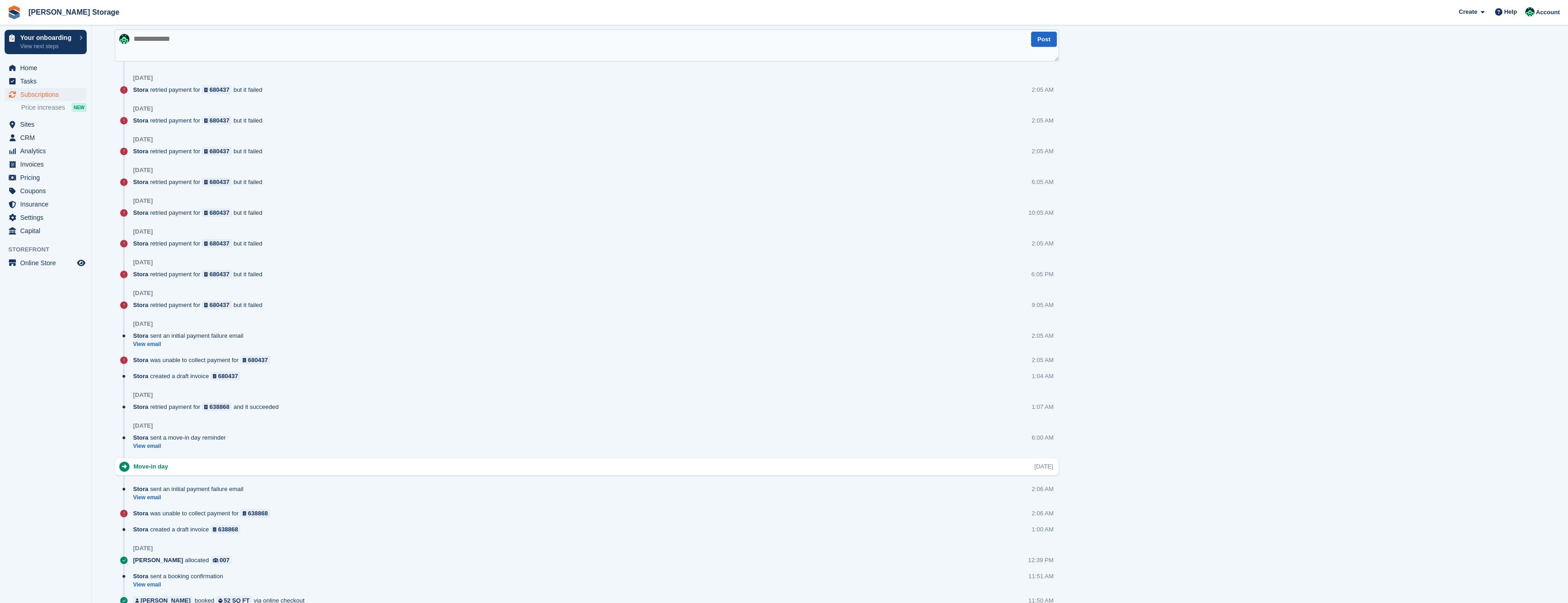
drag, startPoint x: 93, startPoint y: 503, endPoint x: 97, endPoint y: 470, distance: 33.2
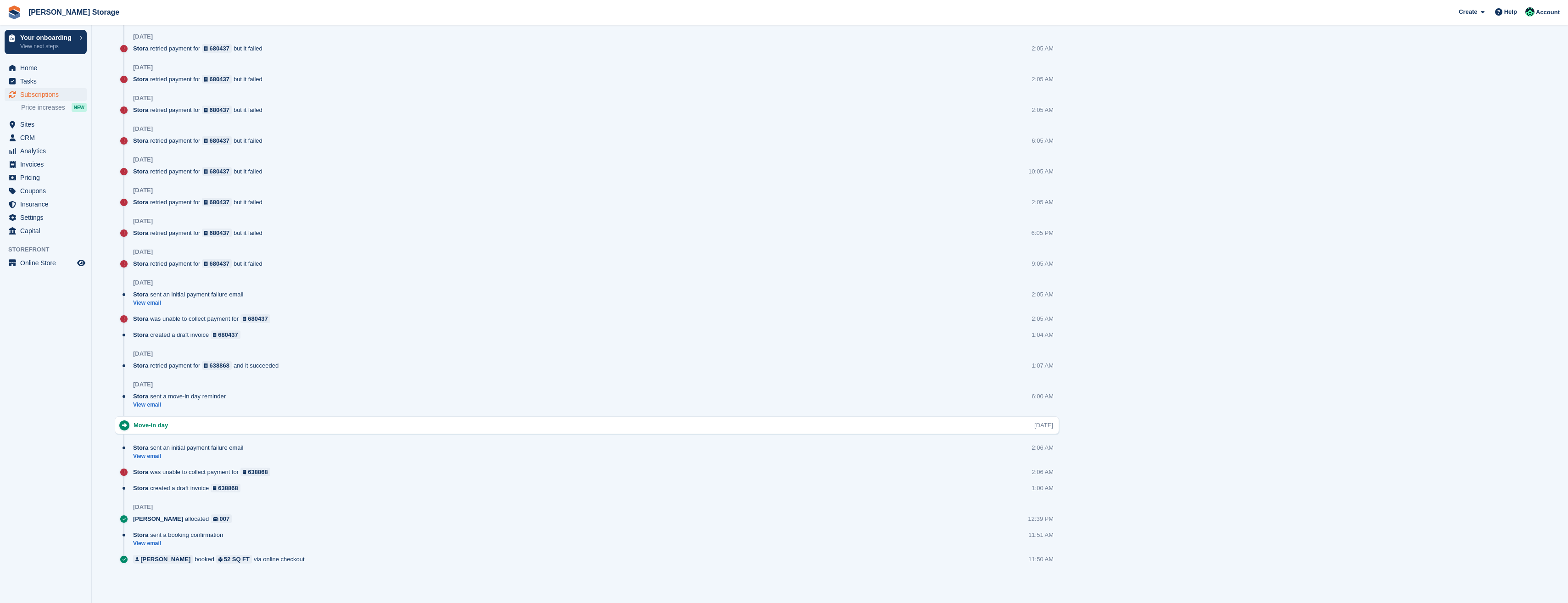
drag, startPoint x: 97, startPoint y: 420, endPoint x: 103, endPoint y: 471, distance: 51.4
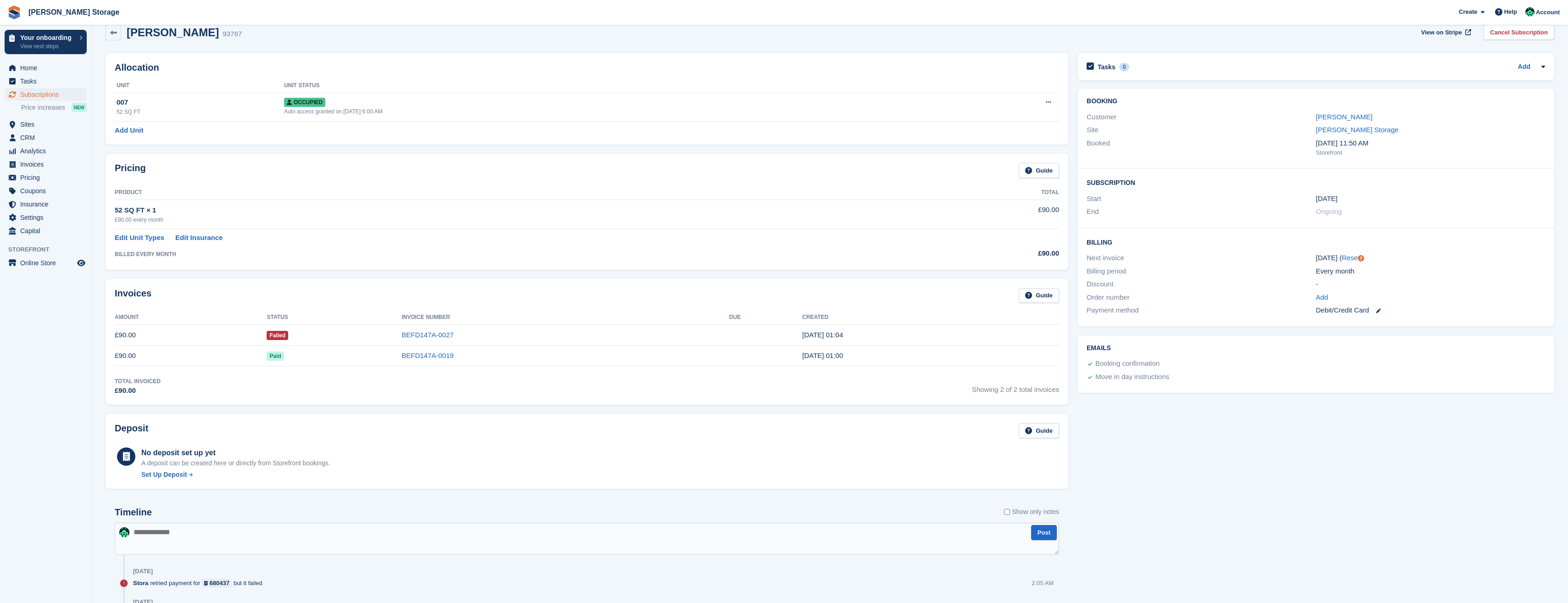
scroll to position [0, 0]
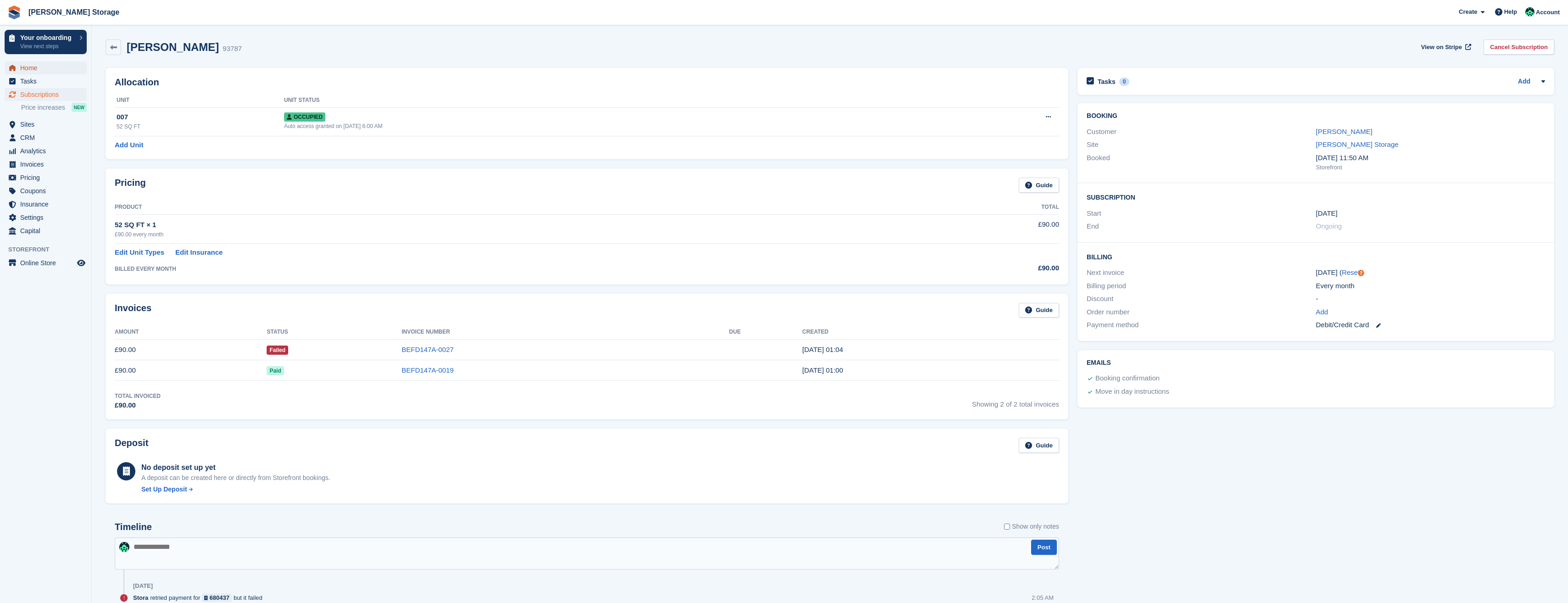
click at [37, 69] on span "Home" at bounding box center [47, 68] width 55 height 13
